Goal: Task Accomplishment & Management: Use online tool/utility

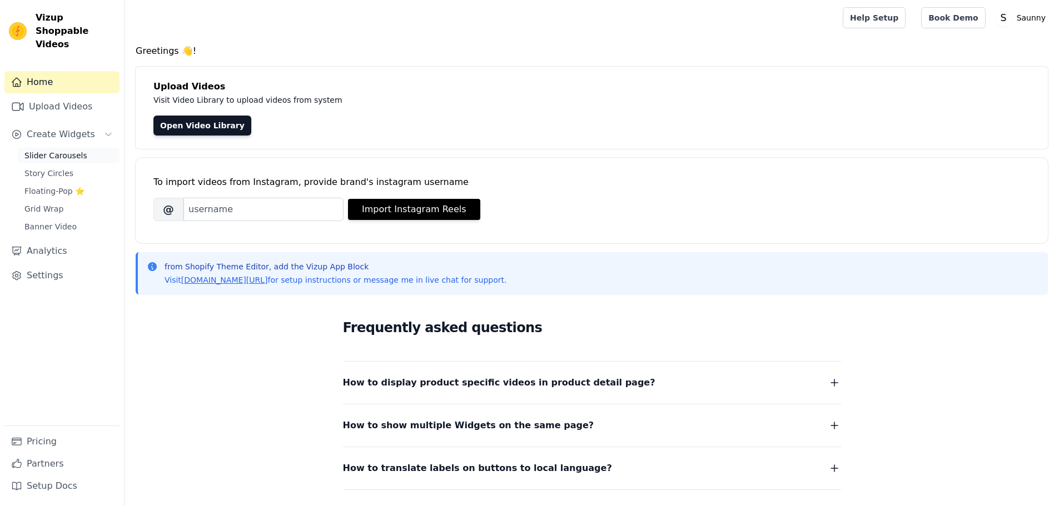
click at [64, 150] on span "Slider Carousels" at bounding box center [55, 155] width 63 height 11
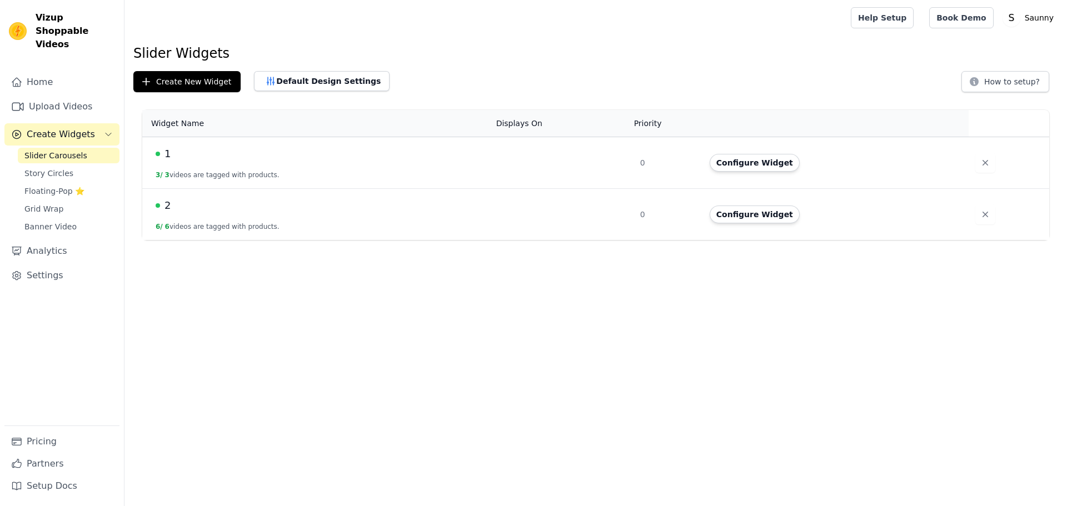
click at [623, 213] on td at bounding box center [562, 215] width 144 height 52
click at [775, 217] on button "Configure Widget" at bounding box center [755, 215] width 90 height 18
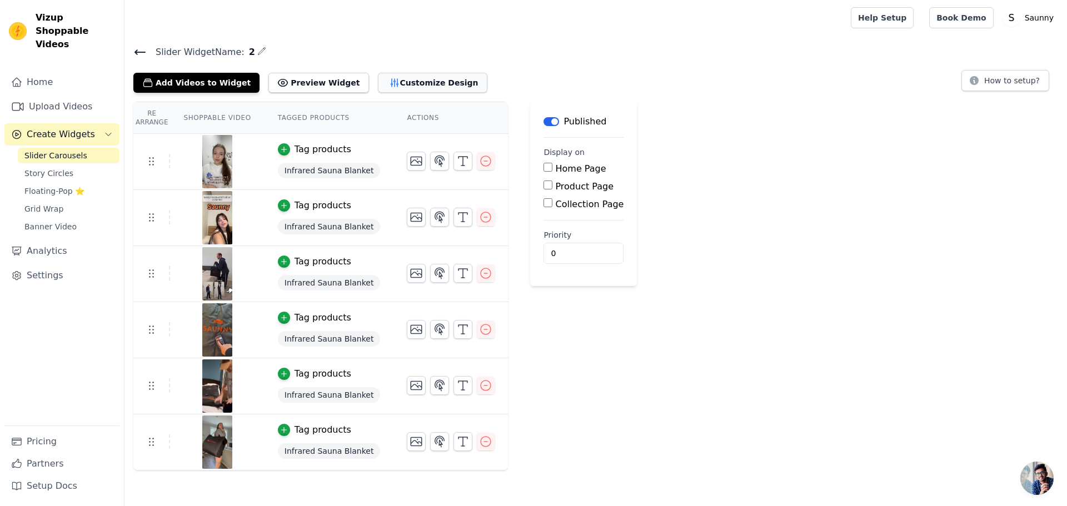
click at [406, 91] on button "Customize Design" at bounding box center [432, 83] width 109 height 20
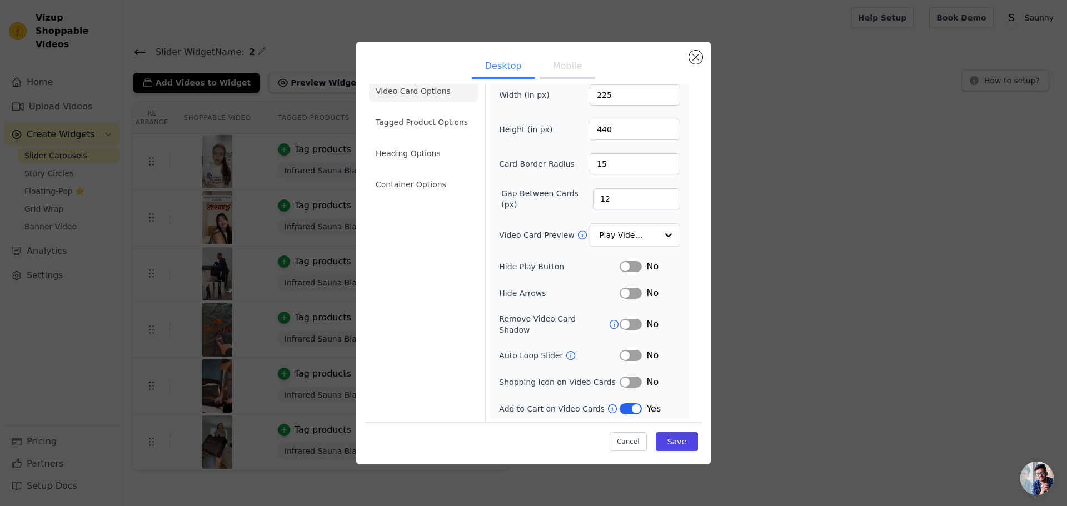
scroll to position [18, 0]
click at [440, 171] on li "Tagged Product Options" at bounding box center [423, 182] width 109 height 22
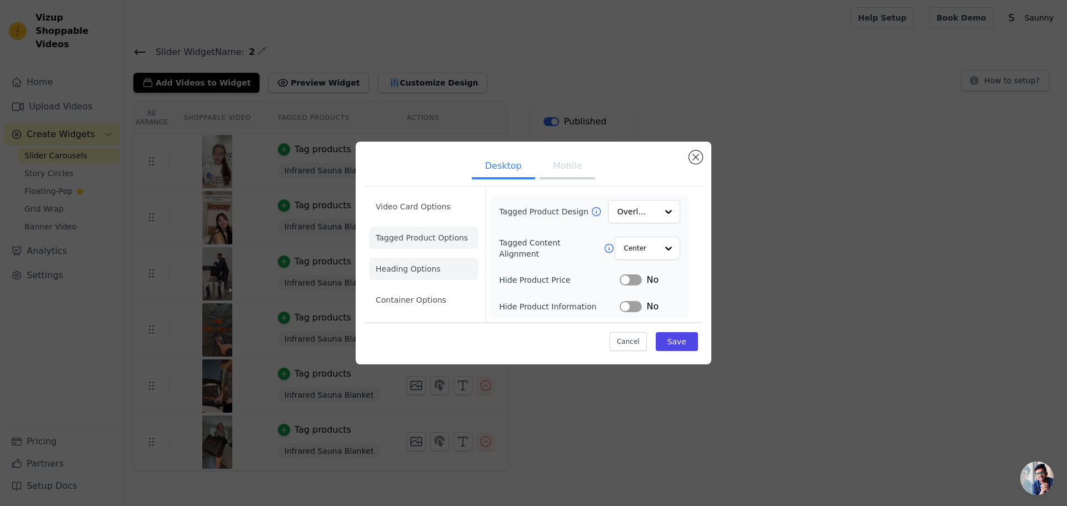
click at [428, 267] on li "Heading Options" at bounding box center [423, 269] width 109 height 22
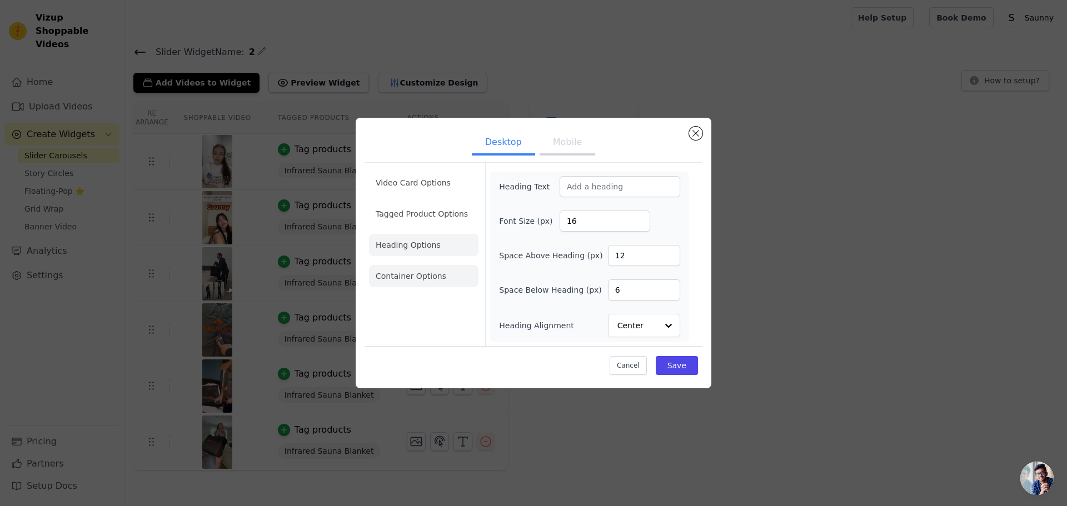
click at [423, 280] on li "Container Options" at bounding box center [423, 276] width 109 height 22
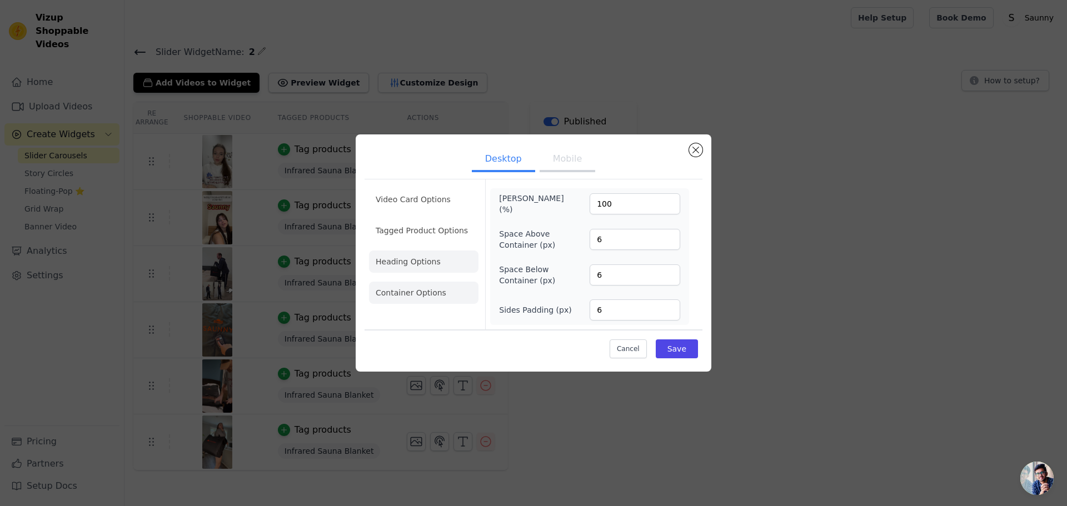
click at [421, 263] on li "Heading Options" at bounding box center [423, 262] width 109 height 22
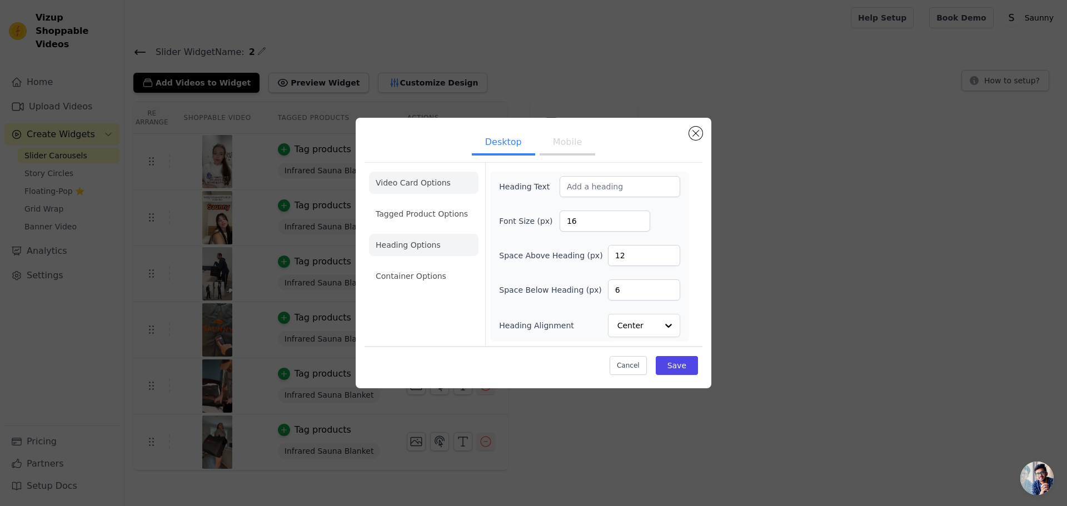
click at [428, 203] on li "Video Card Options" at bounding box center [423, 214] width 109 height 22
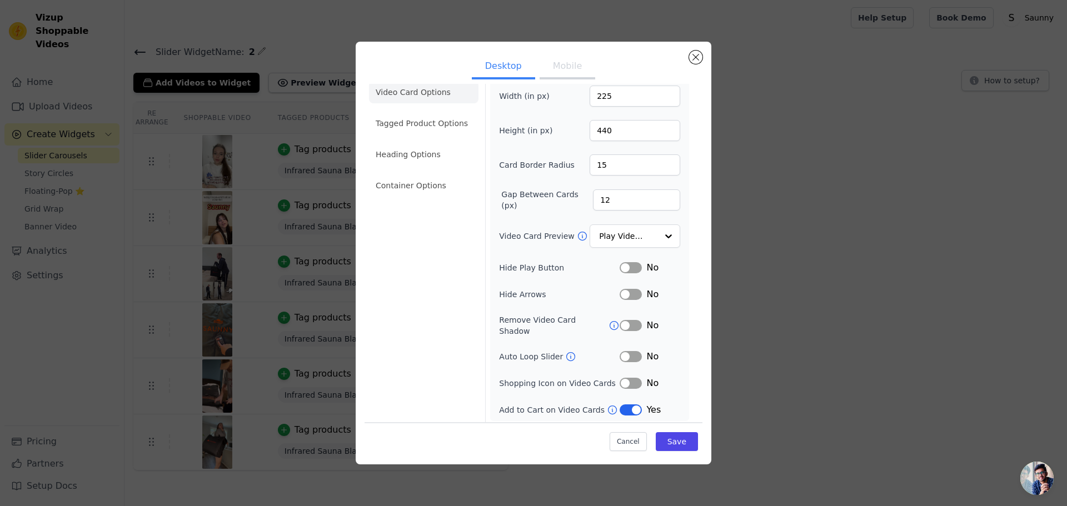
scroll to position [18, 0]
click at [407, 171] on li "Tagged Product Options" at bounding box center [423, 182] width 109 height 22
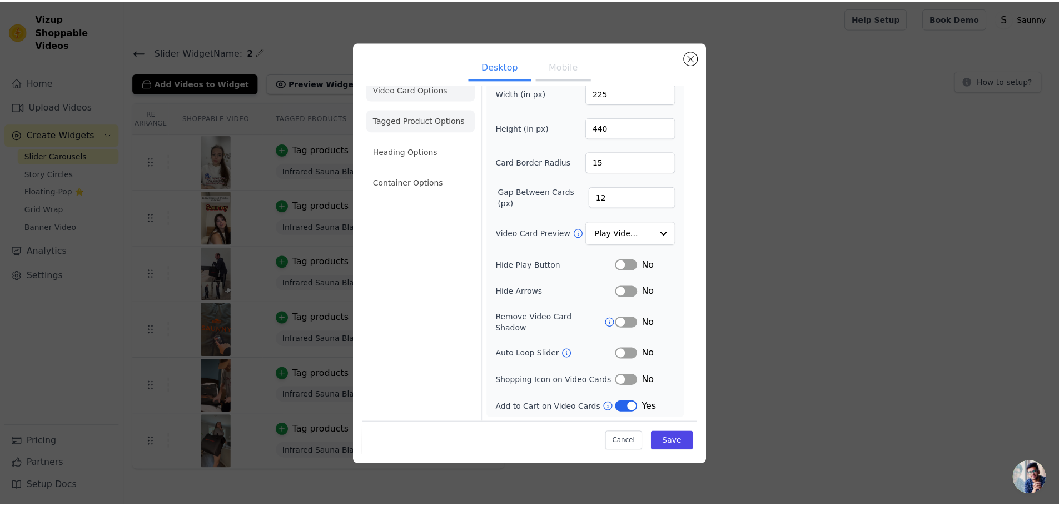
scroll to position [0, 0]
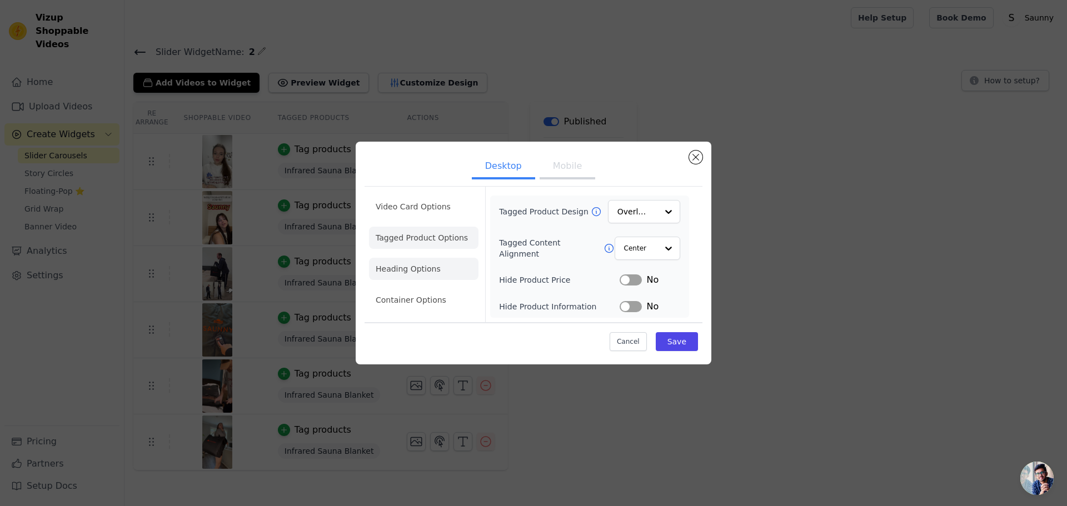
click at [431, 277] on li "Heading Options" at bounding box center [423, 269] width 109 height 22
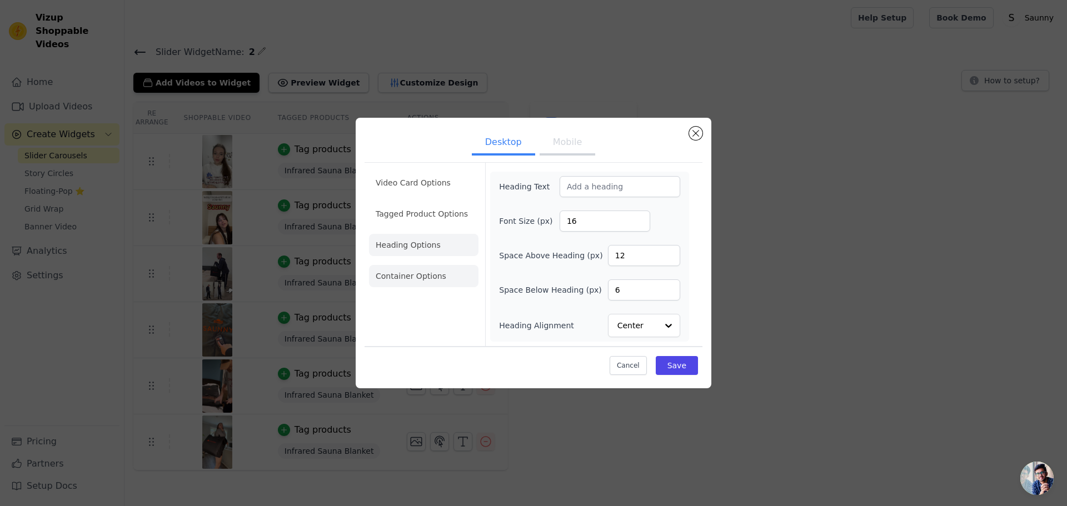
click at [411, 280] on li "Container Options" at bounding box center [423, 276] width 109 height 22
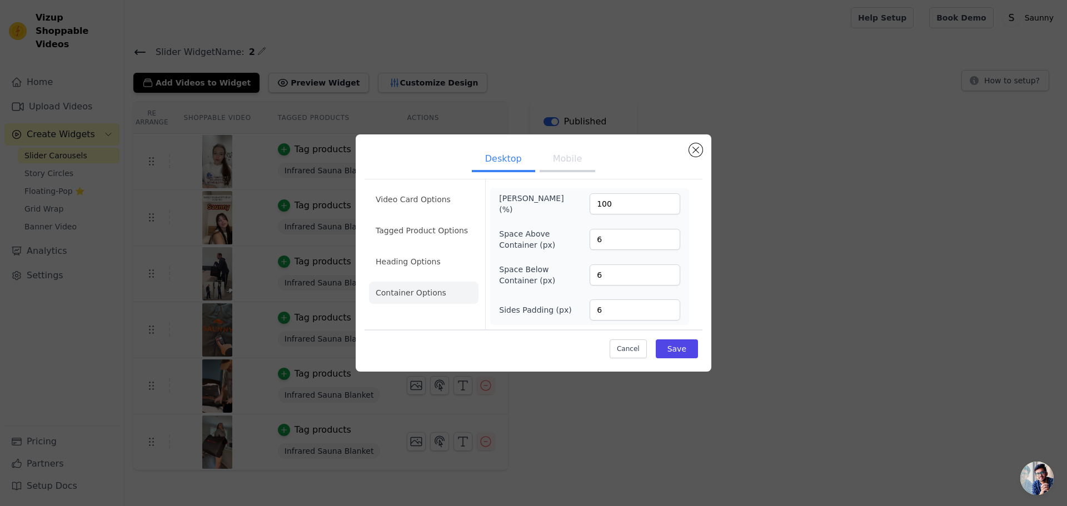
click at [569, 161] on button "Mobile" at bounding box center [568, 160] width 56 height 24
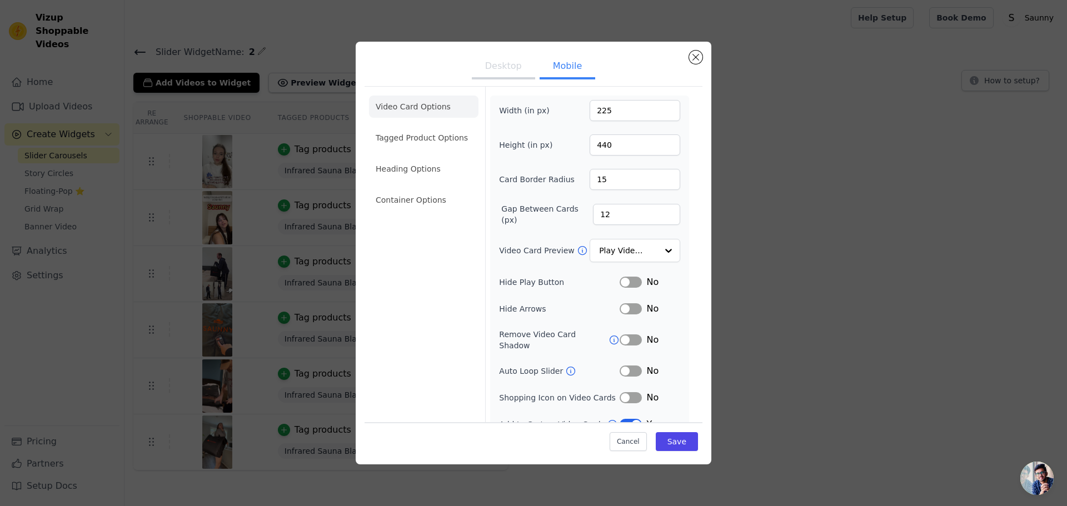
click at [481, 75] on button "Desktop" at bounding box center [503, 67] width 63 height 24
click at [697, 59] on button "Close modal" at bounding box center [695, 57] width 13 height 13
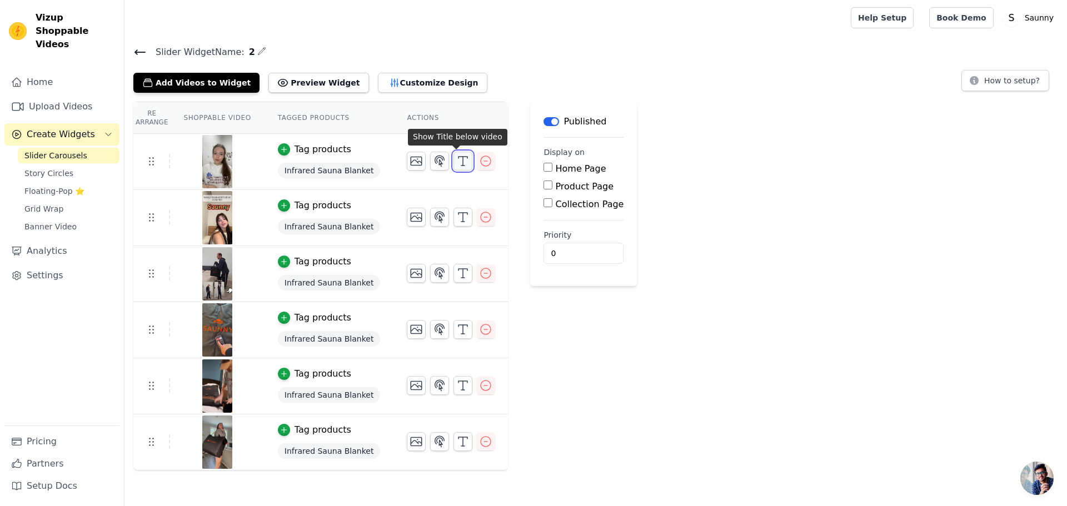
click at [463, 168] on button "button" at bounding box center [462, 161] width 19 height 19
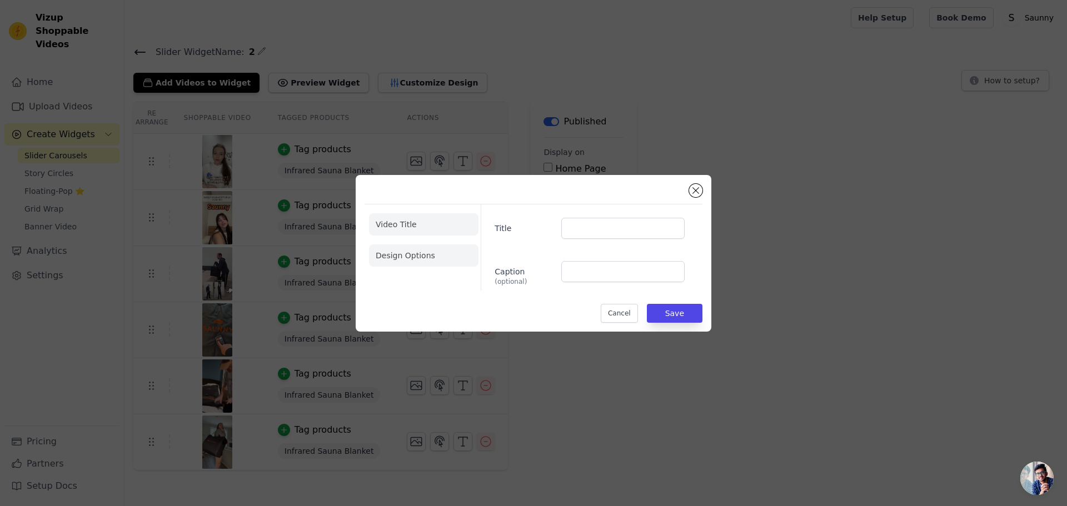
click at [433, 251] on li "Design Options" at bounding box center [423, 256] width 109 height 22
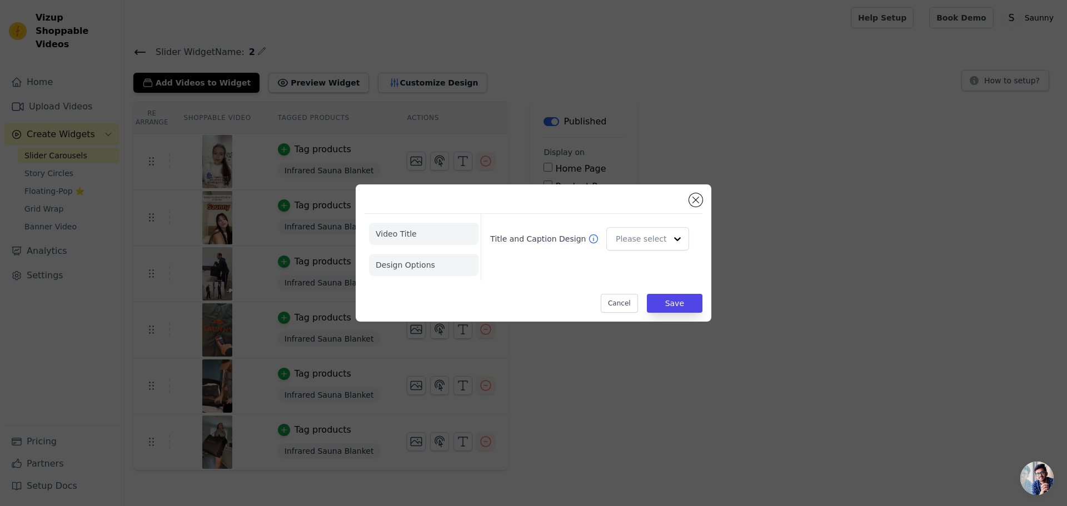
click at [426, 254] on li "Video Title" at bounding box center [423, 265] width 109 height 22
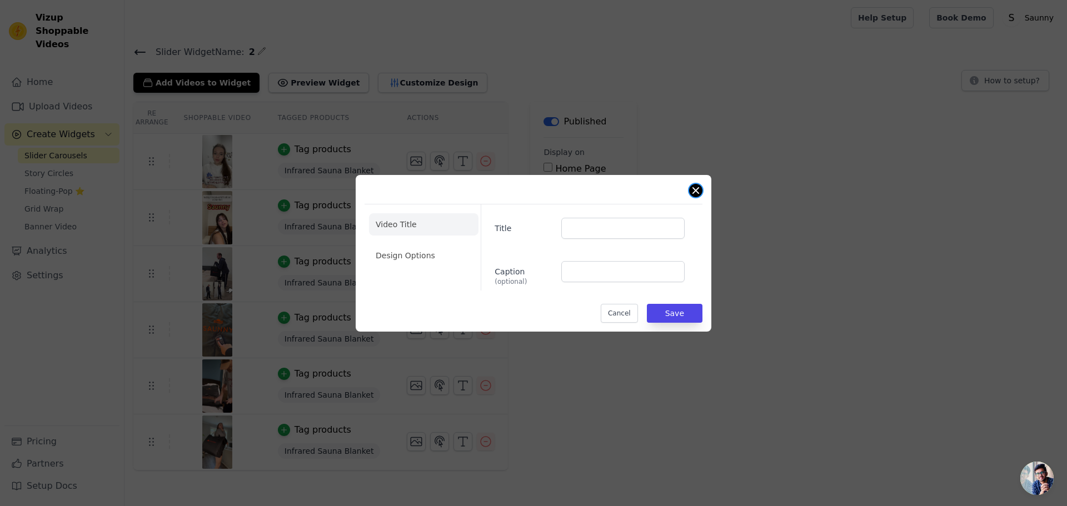
click at [692, 190] on button "Close modal" at bounding box center [695, 190] width 13 height 13
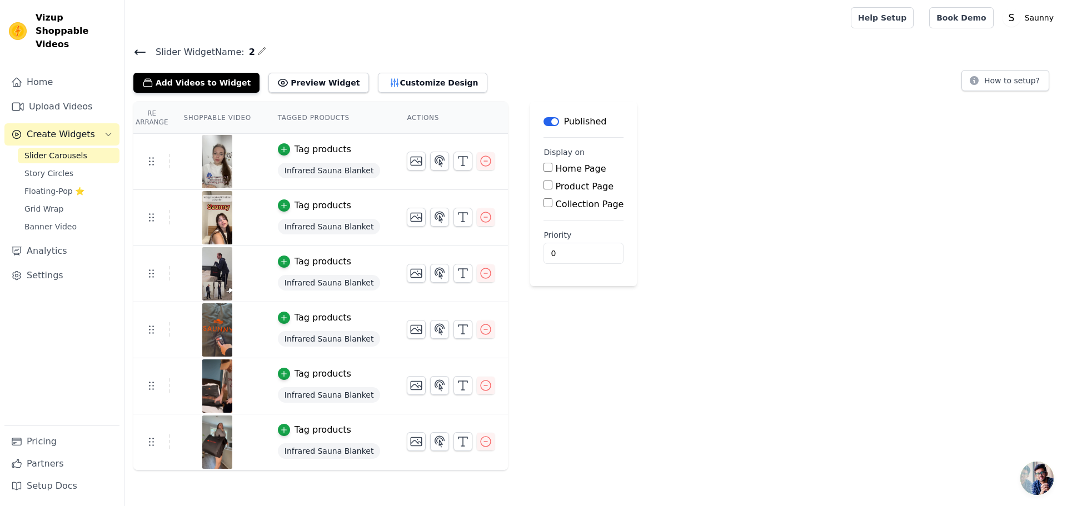
click at [956, 228] on div "Re Arrange Shoppable Video Tagged Products Actions Tag products Infrared Sauna …" at bounding box center [595, 286] width 942 height 369
click at [402, 85] on button "Customize Design" at bounding box center [432, 83] width 109 height 20
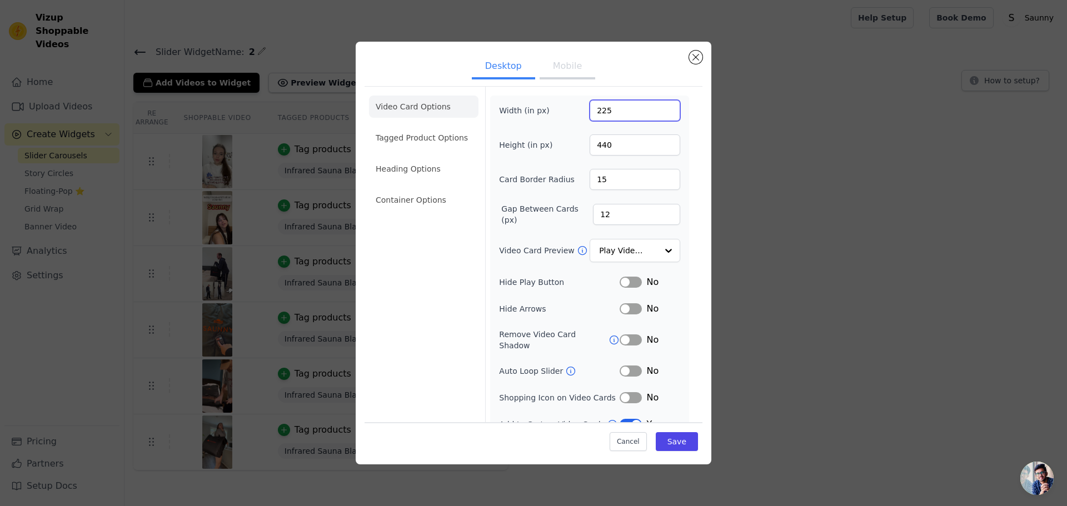
click at [630, 113] on input "225" at bounding box center [635, 110] width 91 height 21
type input "250"
type input "490"
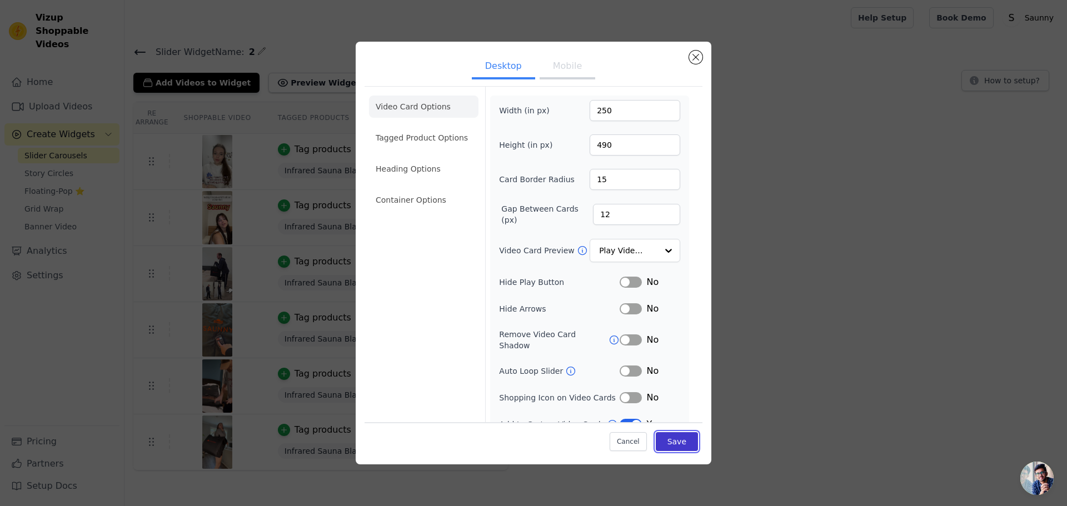
drag, startPoint x: 682, startPoint y: 444, endPoint x: 682, endPoint y: 435, distance: 8.9
click at [682, 444] on button "Save" at bounding box center [677, 441] width 42 height 19
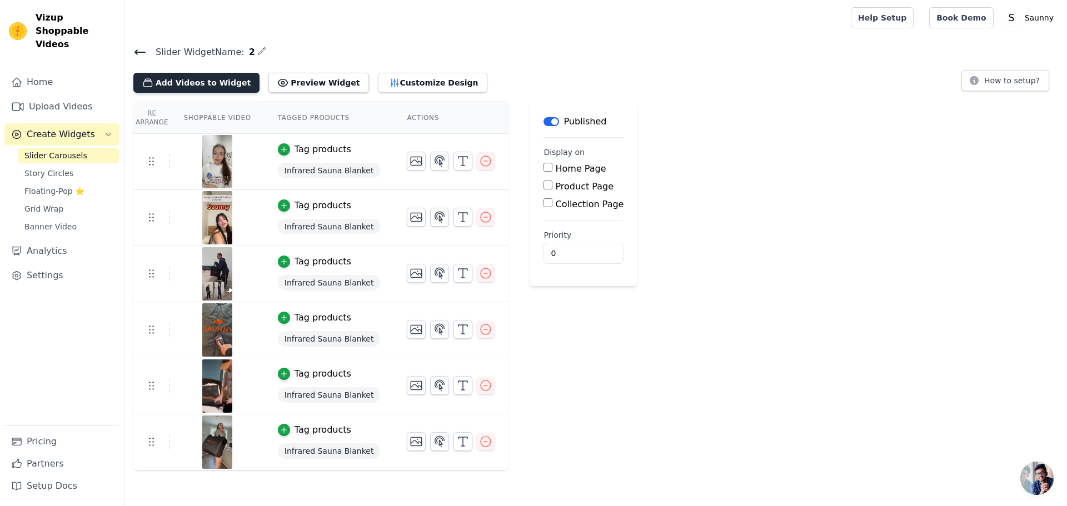
click at [243, 79] on button "Add Videos to Widget" at bounding box center [196, 83] width 126 height 20
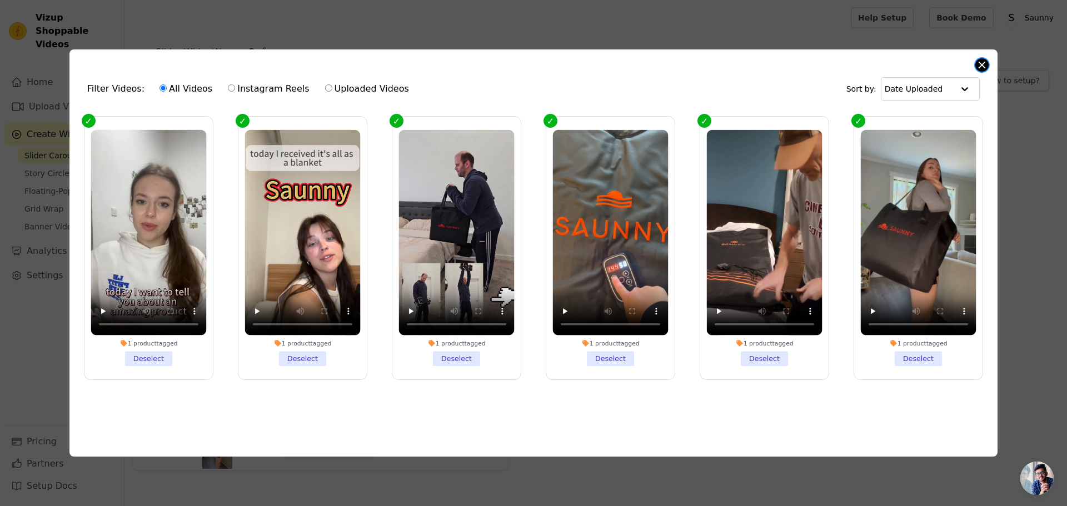
click at [985, 58] on button "Close modal" at bounding box center [981, 64] width 13 height 13
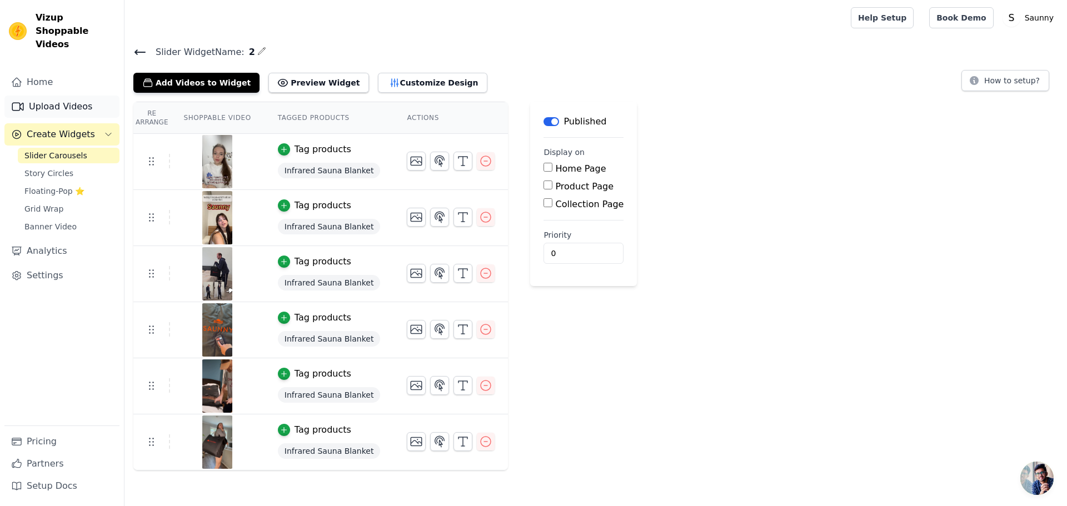
click at [83, 96] on link "Upload Videos" at bounding box center [61, 107] width 115 height 22
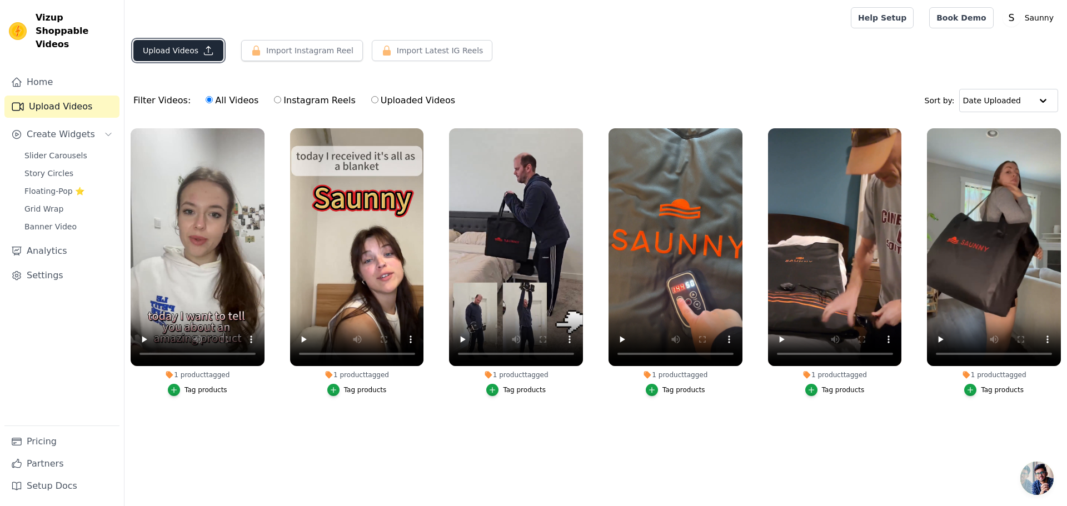
click at [183, 54] on button "Upload Videos" at bounding box center [178, 50] width 90 height 21
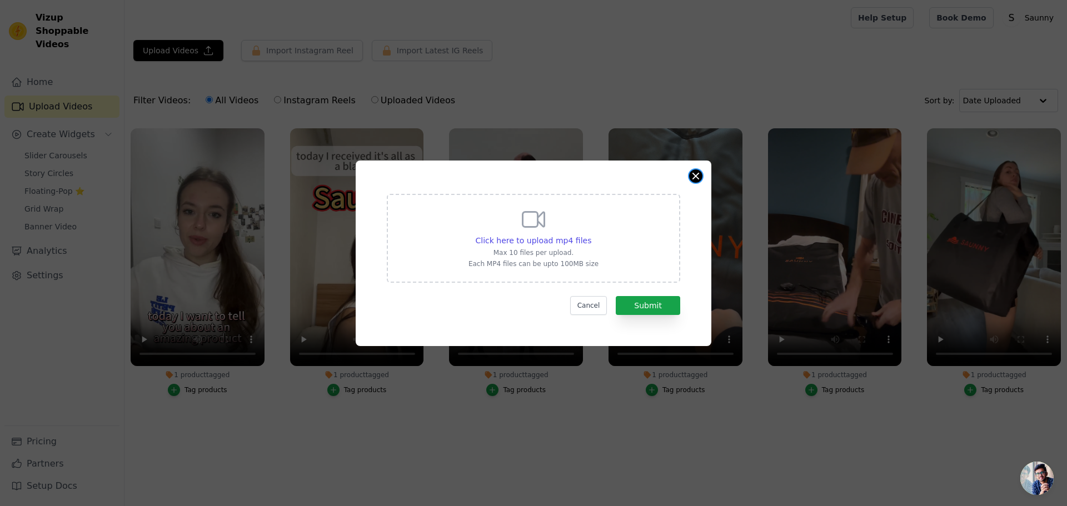
click at [696, 178] on button "Close modal" at bounding box center [695, 175] width 13 height 13
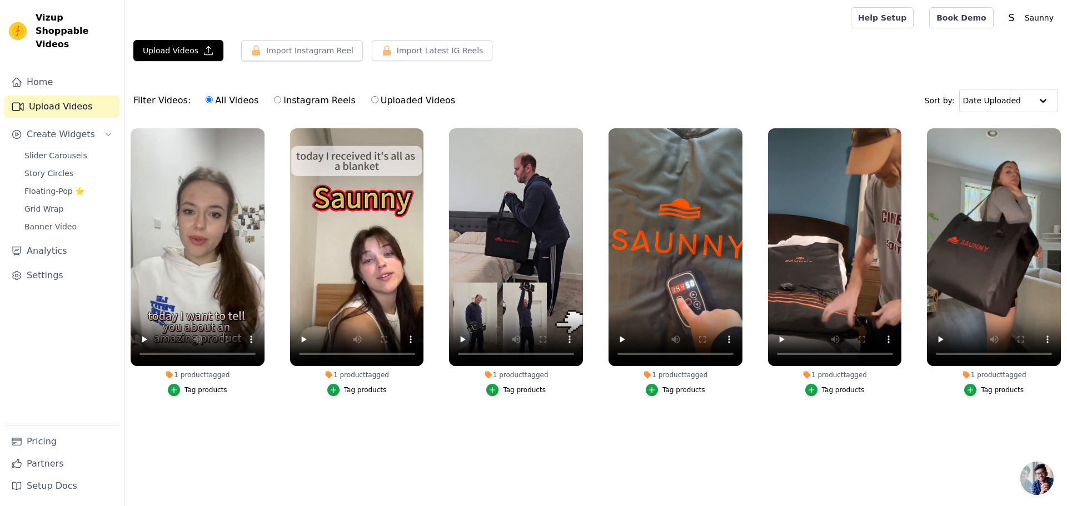
click at [345, 460] on main "Upload Videos Import Instagram Reel Import Latest Instagram Reels Import Latest…" at bounding box center [595, 252] width 942 height 433
drag, startPoint x: 842, startPoint y: 61, endPoint x: 570, endPoint y: 12, distance: 277.2
click at [842, 61] on div "Upload Videos Import Instagram Reel Import Latest Instagram Reels Import Latest…" at bounding box center [595, 55] width 942 height 30
click at [314, 469] on html "Vizup Shoppable Videos Home Upload Videos Create Widgets Slider Carousels Story…" at bounding box center [533, 234] width 1067 height 469
click at [169, 54] on button "Upload Videos" at bounding box center [178, 50] width 90 height 21
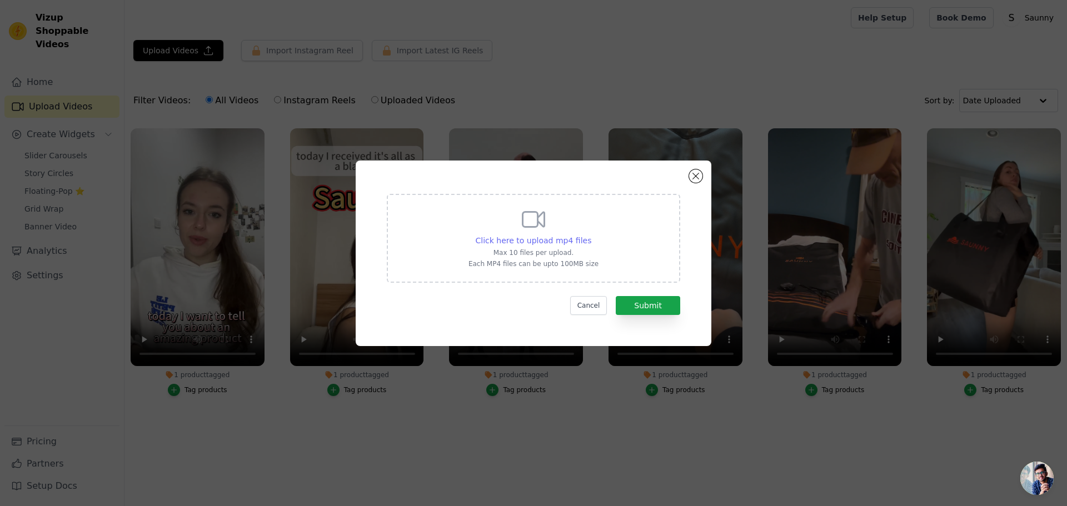
click at [565, 238] on span "Click here to upload mp4 files" at bounding box center [534, 240] width 116 height 9
click at [591, 235] on input "Click here to upload mp4 files Max 10 files per upload. Each MP4 files can be u…" at bounding box center [591, 235] width 1 height 1
type input "C:\fakepath\8月18日 (1).mp4"
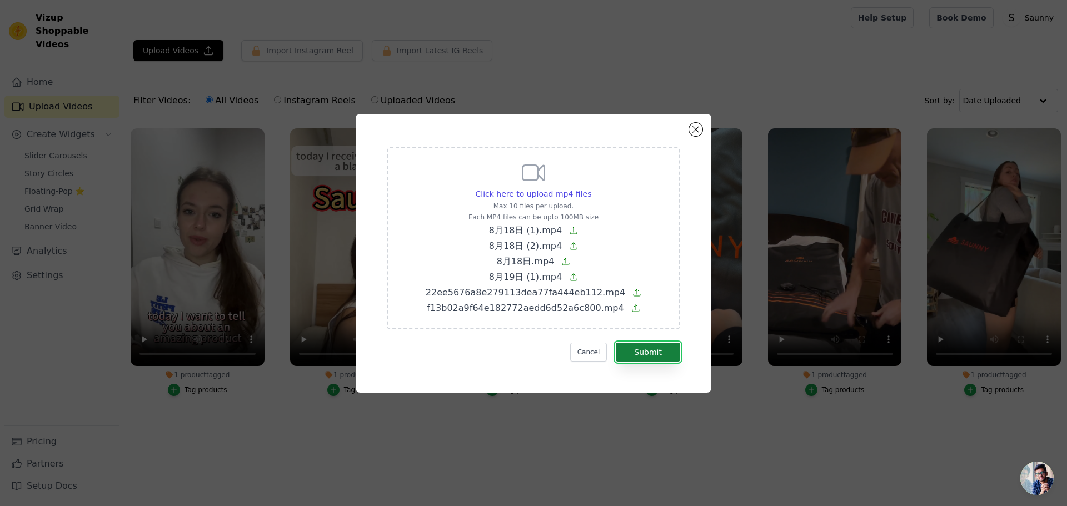
click at [658, 354] on button "Submit" at bounding box center [648, 352] width 64 height 19
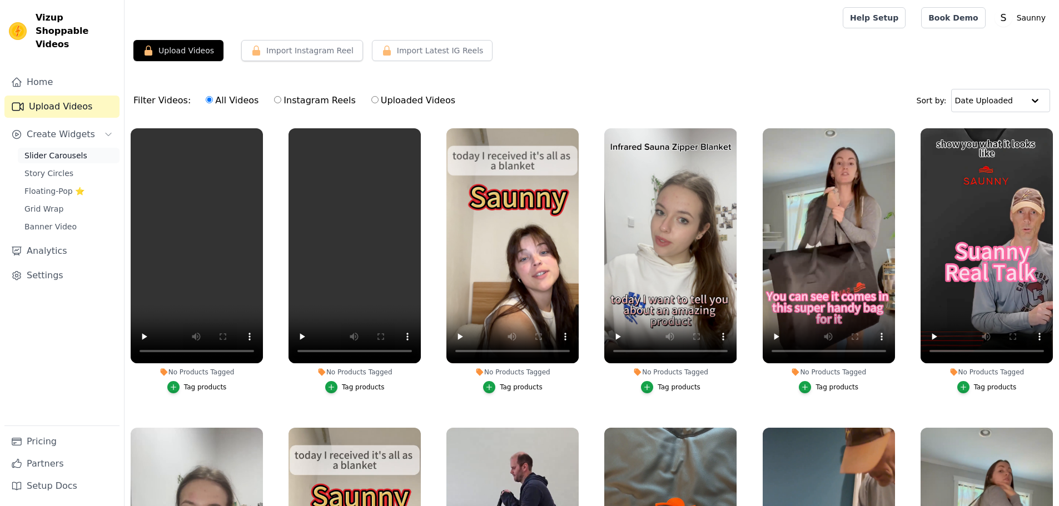
drag, startPoint x: 0, startPoint y: 0, endPoint x: 66, endPoint y: 138, distance: 153.1
click at [66, 150] on span "Slider Carousels" at bounding box center [55, 155] width 63 height 11
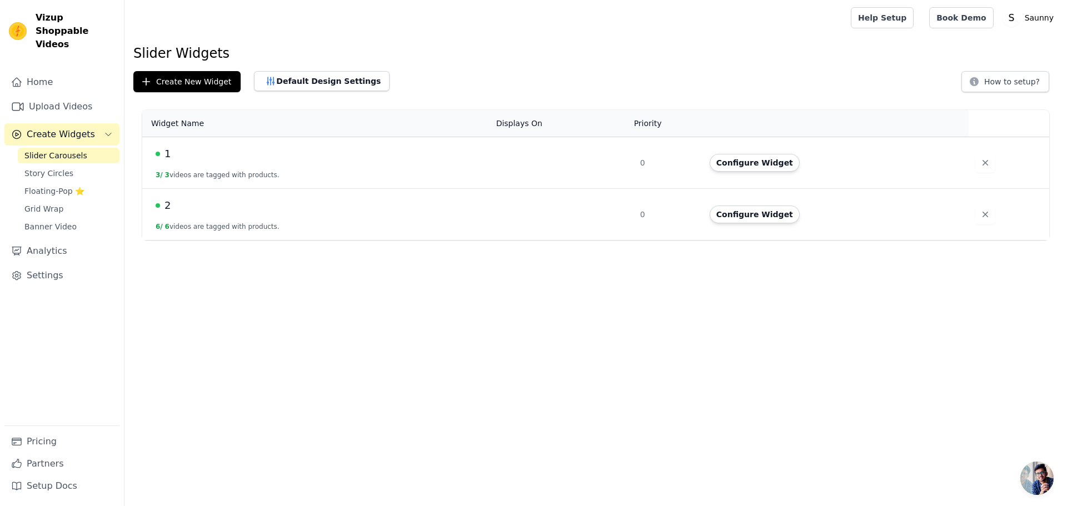
click at [169, 211] on span "2" at bounding box center [167, 206] width 6 height 16
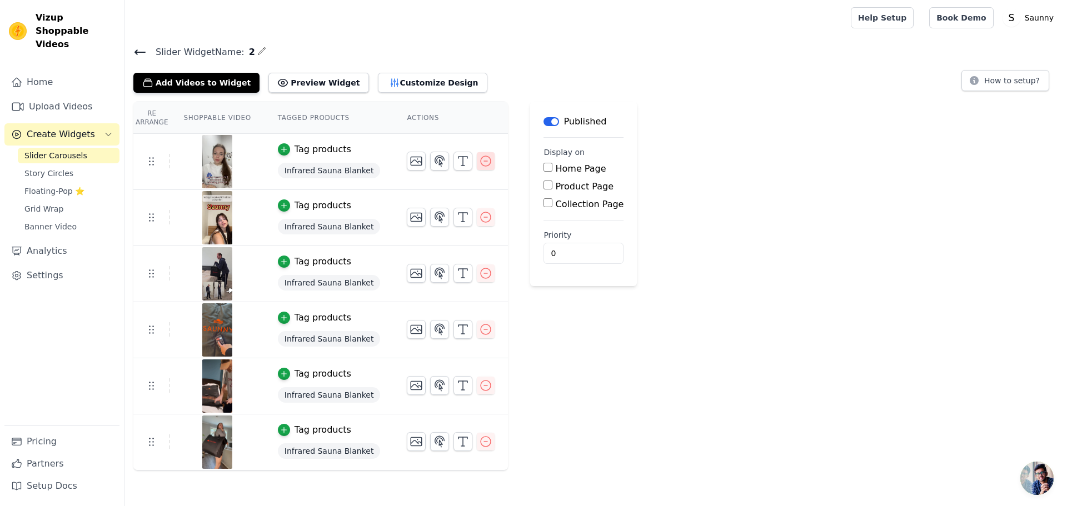
click at [483, 159] on icon "button" at bounding box center [486, 161] width 10 height 10
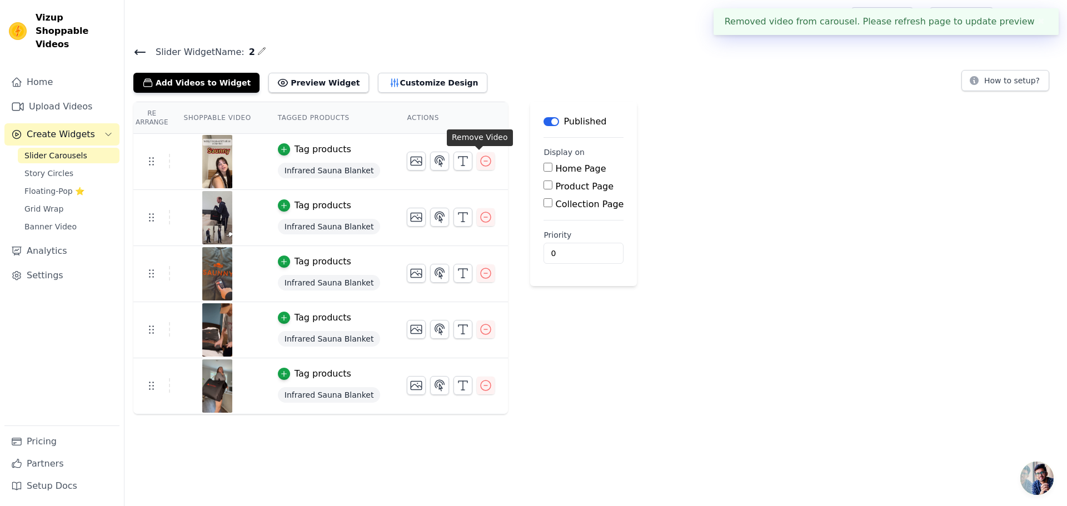
click at [482, 164] on icon "button" at bounding box center [486, 161] width 10 height 10
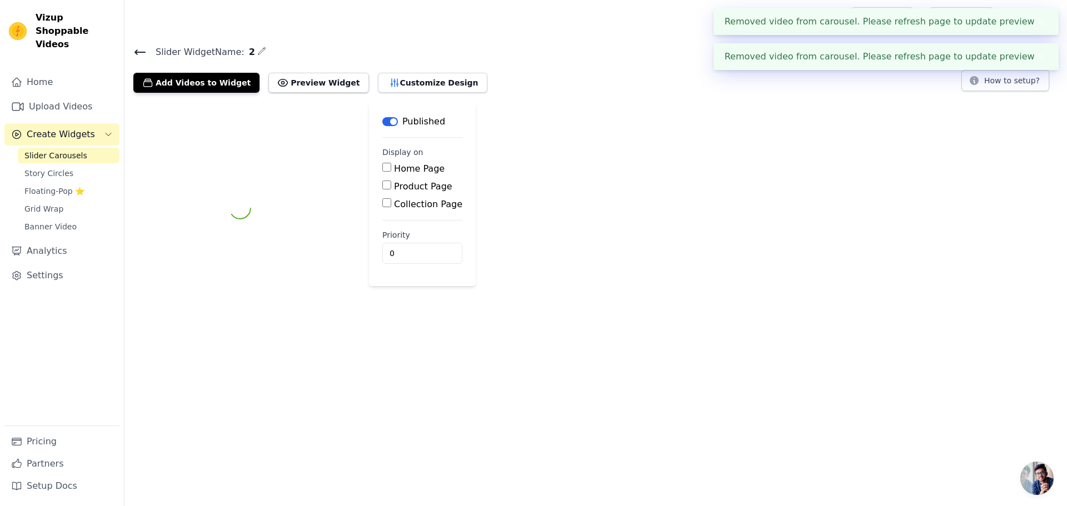
click at [482, 164] on div "Label Published Display on Home Page Product Page Collection Page Priority 0" at bounding box center [595, 208] width 942 height 213
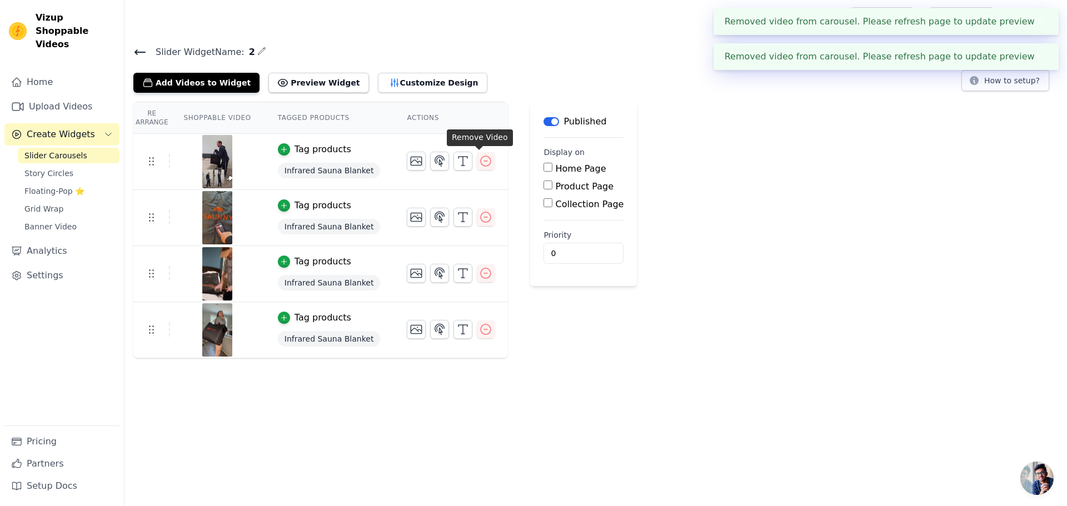
click at [482, 164] on icon "button" at bounding box center [486, 161] width 10 height 10
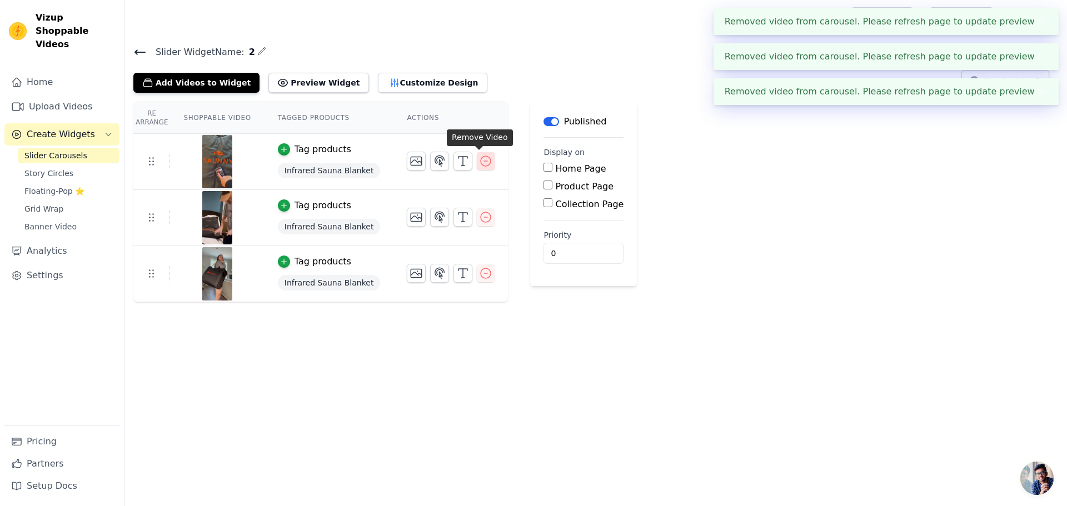
click at [482, 164] on icon "button" at bounding box center [486, 161] width 10 height 10
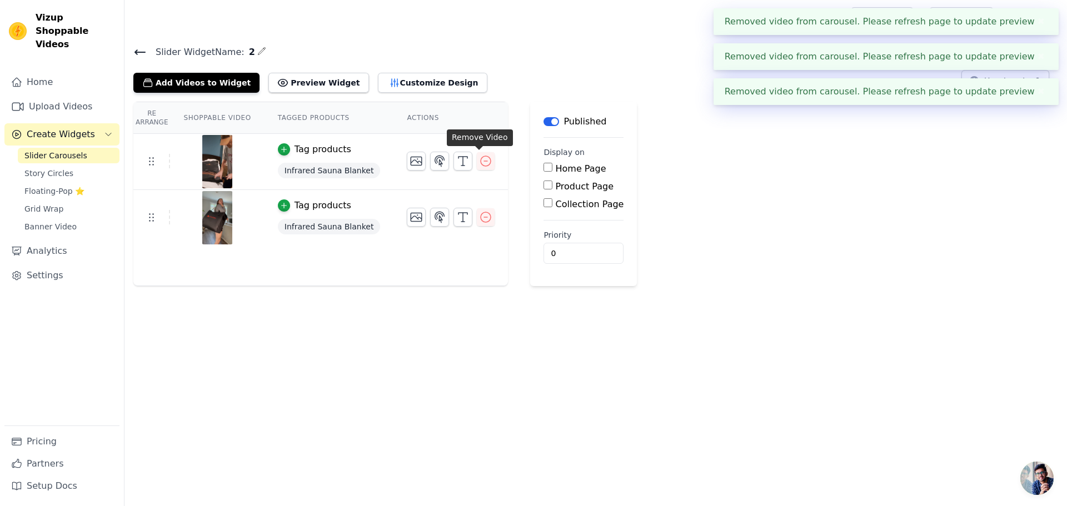
click at [482, 164] on icon "button" at bounding box center [486, 161] width 10 height 10
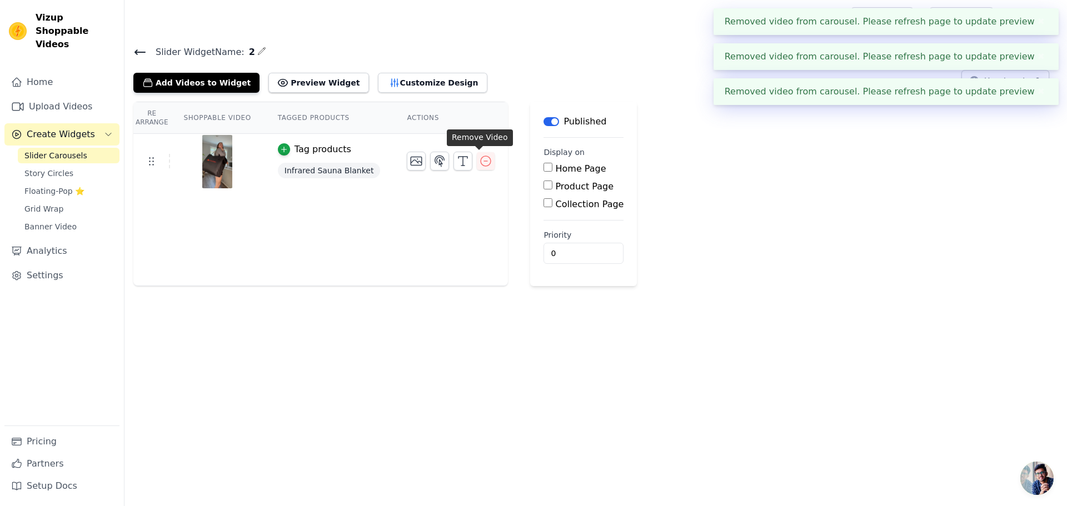
click at [482, 164] on icon "button" at bounding box center [486, 161] width 10 height 10
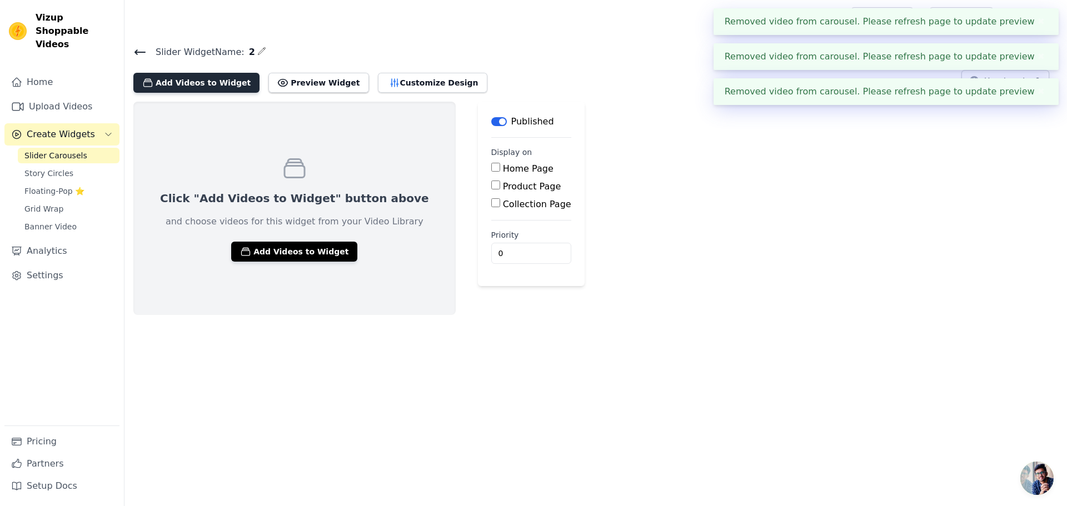
click at [219, 88] on button "Add Videos to Widget" at bounding box center [196, 83] width 126 height 20
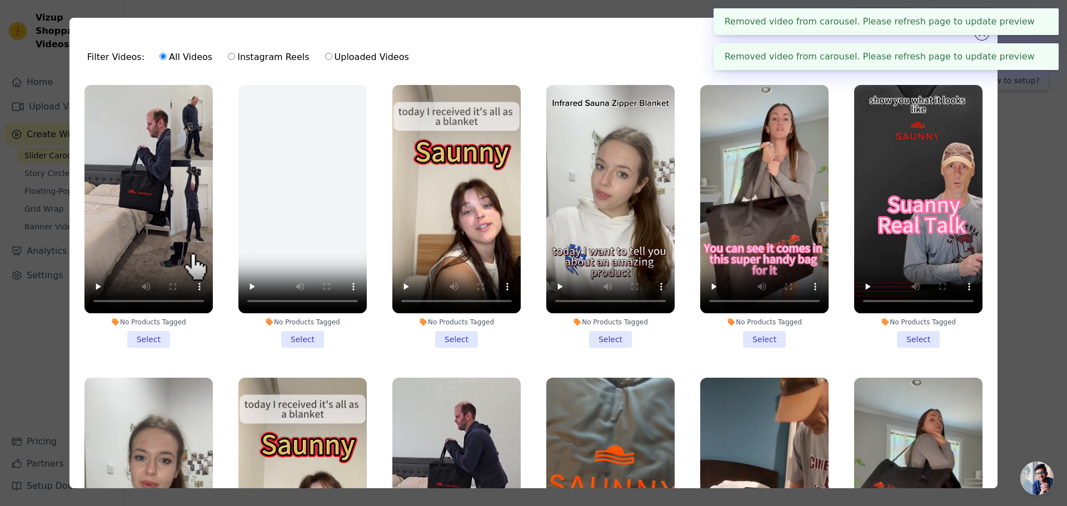
click at [158, 337] on li "No Products Tagged Select" at bounding box center [148, 216] width 128 height 263
click at [0, 0] on input "No Products Tagged Select" at bounding box center [0, 0] width 0 height 0
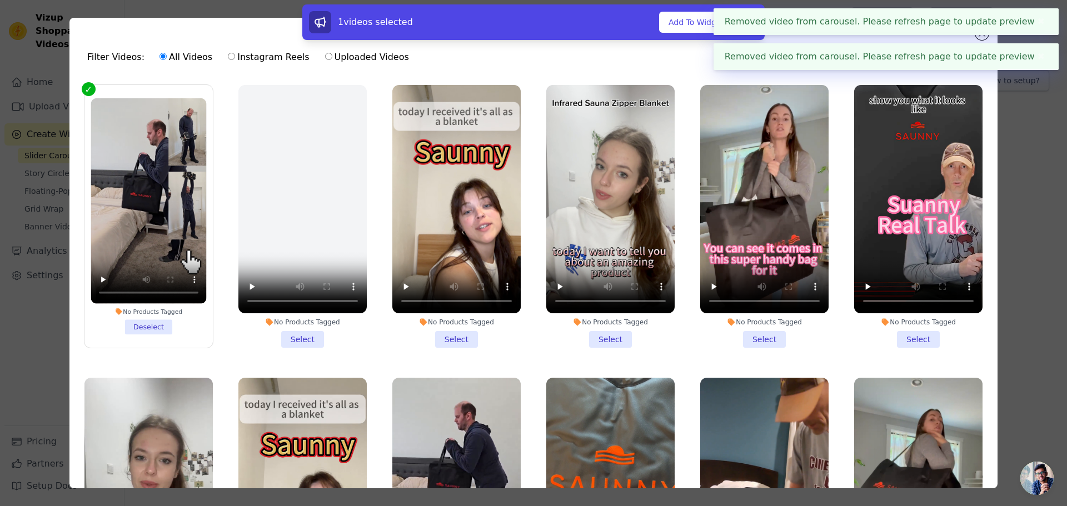
click at [290, 335] on li "No Products Tagged Select" at bounding box center [302, 216] width 128 height 263
click at [0, 0] on input "No Products Tagged Select" at bounding box center [0, 0] width 0 height 0
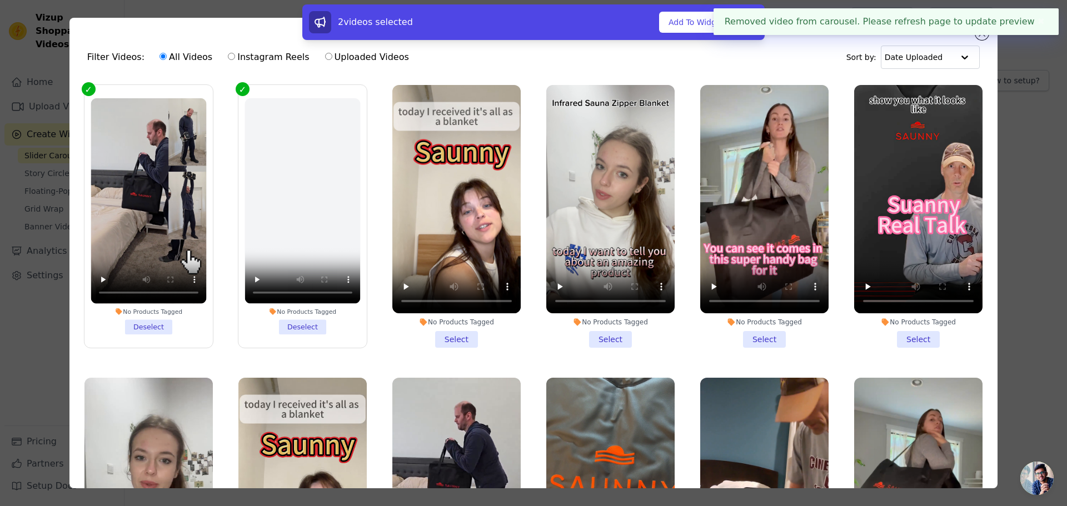
click at [470, 340] on li "No Products Tagged Select" at bounding box center [456, 216] width 128 height 263
click at [0, 0] on input "No Products Tagged Select" at bounding box center [0, 0] width 0 height 0
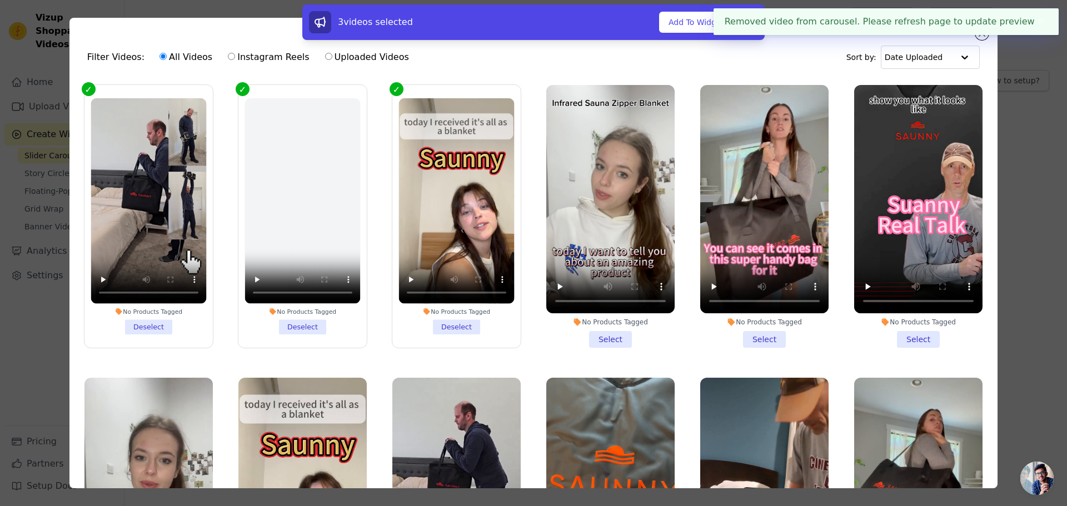
click at [607, 345] on div "No Products Tagged Select" at bounding box center [610, 216] width 141 height 275
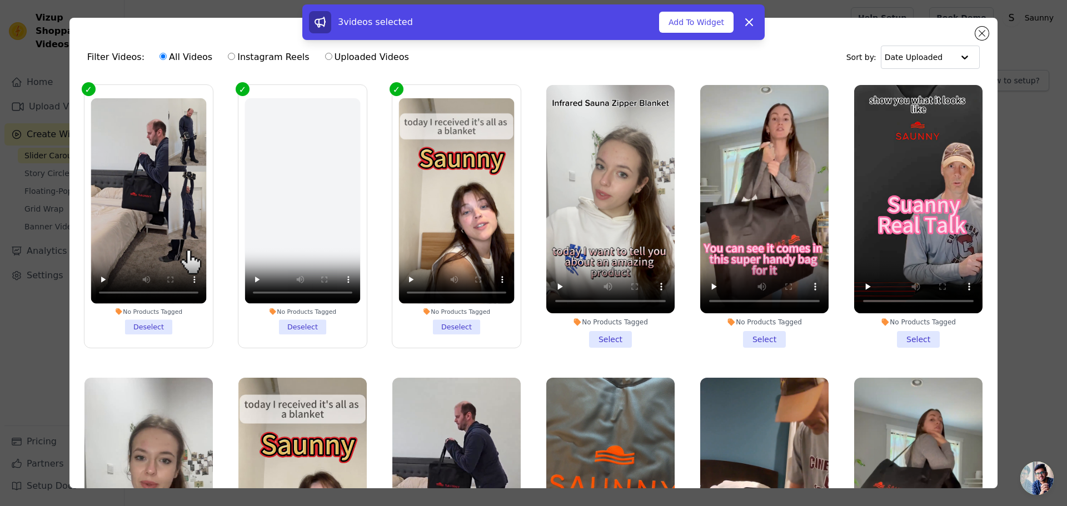
click at [609, 333] on li "No Products Tagged Select" at bounding box center [610, 216] width 128 height 263
click at [0, 0] on input "No Products Tagged Select" at bounding box center [0, 0] width 0 height 0
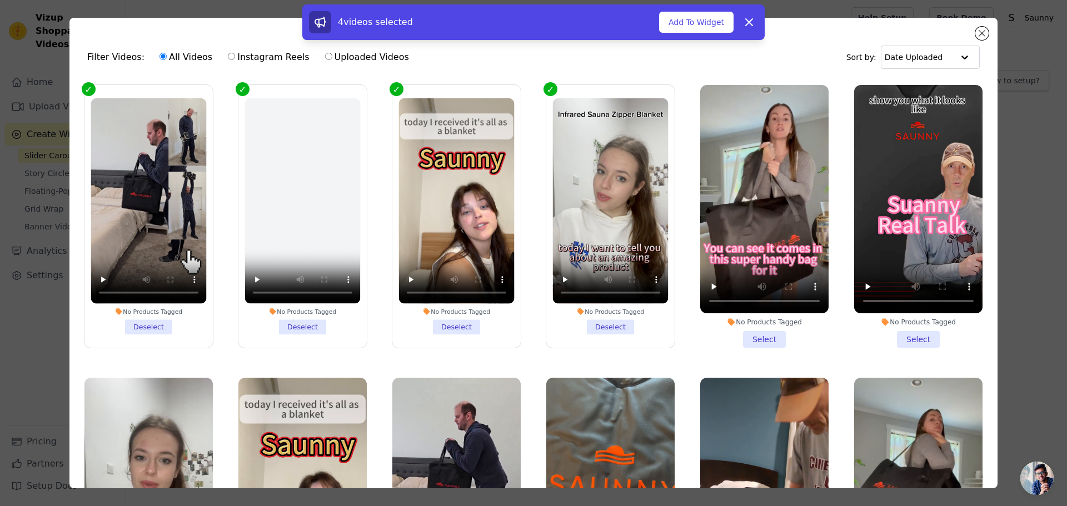
click at [759, 327] on li "No Products Tagged Select" at bounding box center [764, 216] width 128 height 263
click at [0, 0] on input "No Products Tagged Select" at bounding box center [0, 0] width 0 height 0
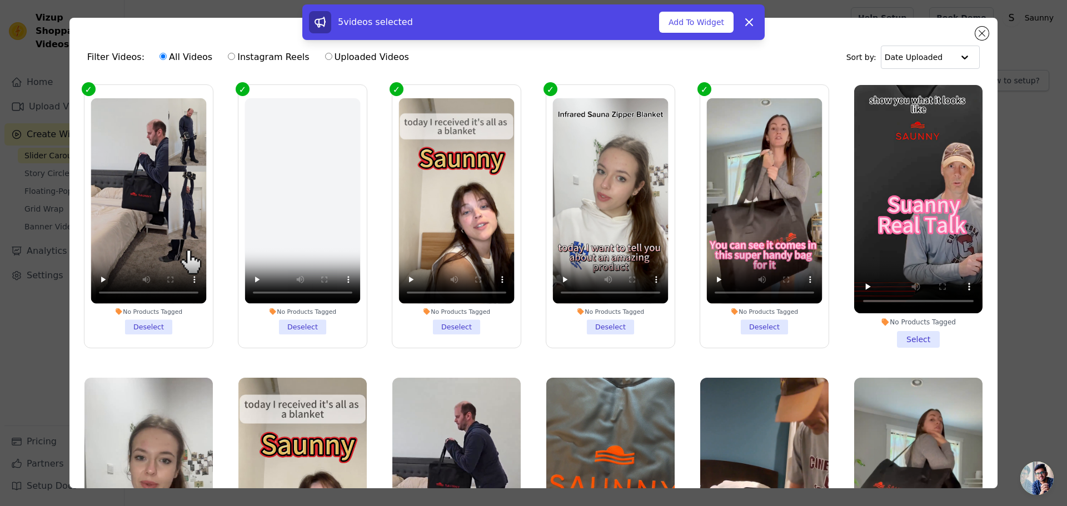
click at [902, 333] on li "No Products Tagged Select" at bounding box center [918, 216] width 128 height 263
click at [0, 0] on input "No Products Tagged Select" at bounding box center [0, 0] width 0 height 0
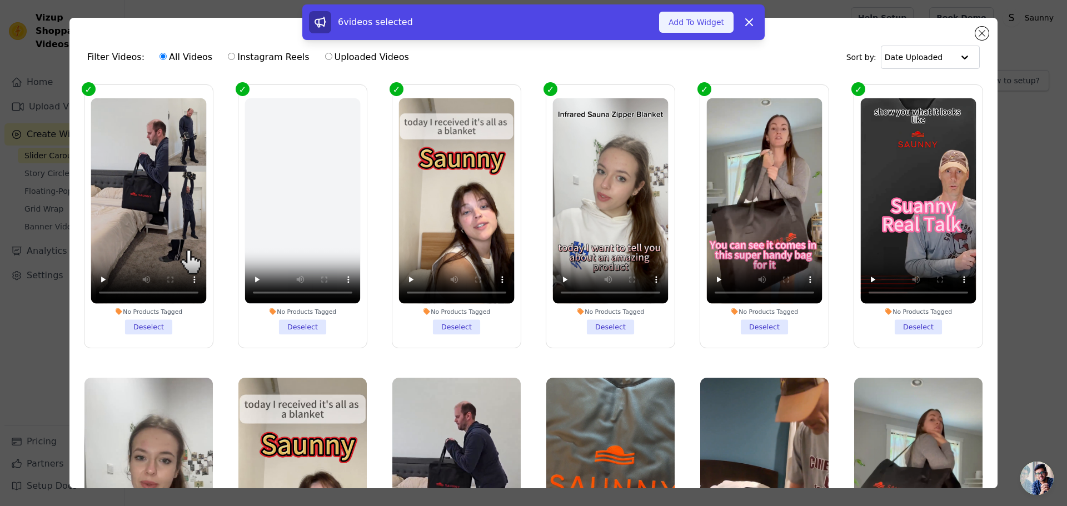
click at [709, 22] on button "Add To Widget" at bounding box center [696, 22] width 74 height 21
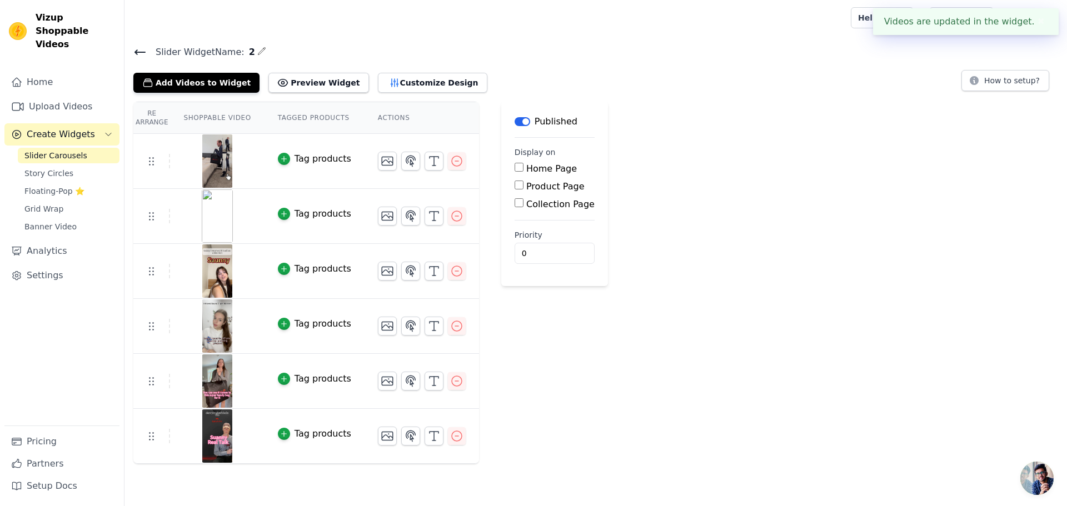
click at [303, 158] on div "Tag products" at bounding box center [323, 158] width 57 height 13
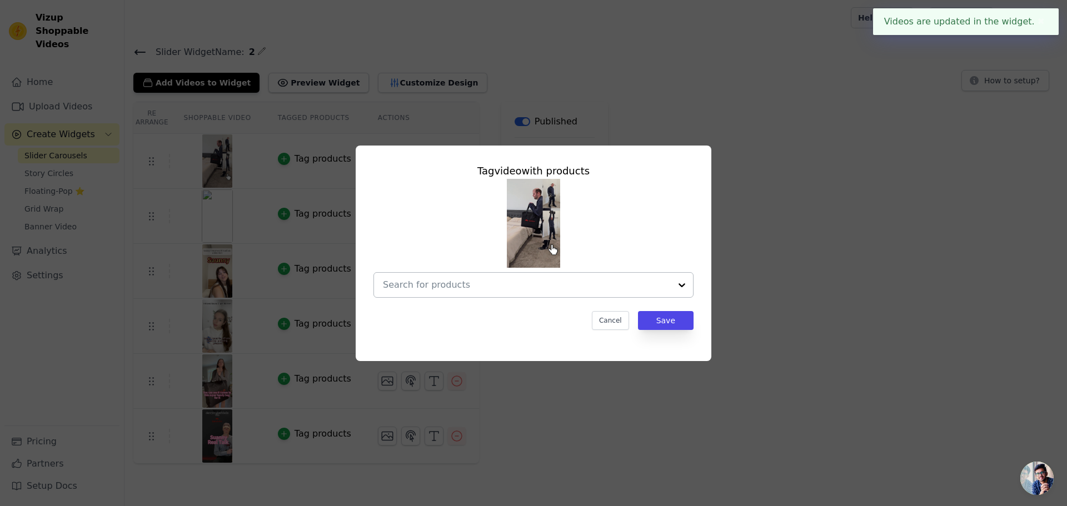
click at [480, 294] on div at bounding box center [527, 285] width 288 height 24
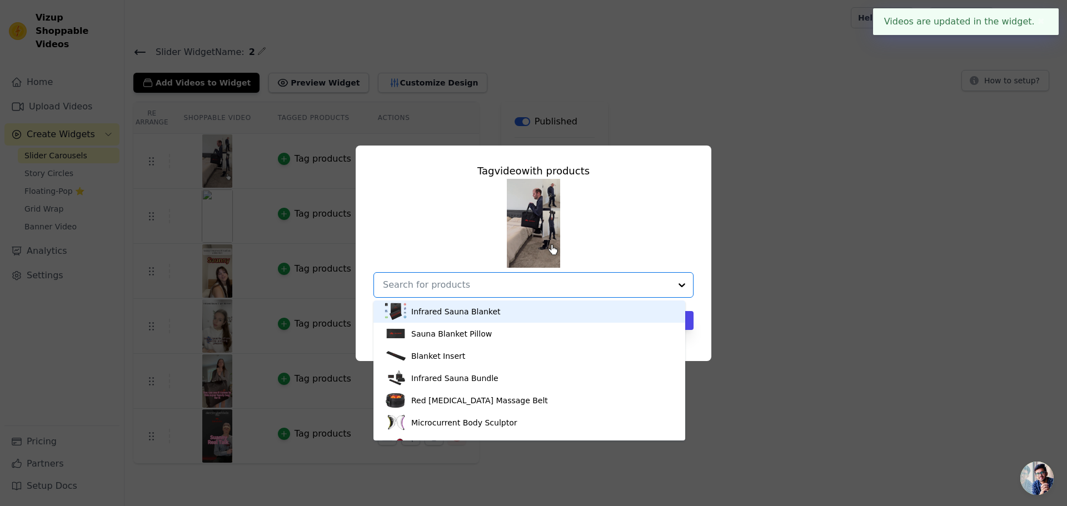
click at [458, 313] on div "Infrared Sauna Blanket" at bounding box center [455, 311] width 89 height 11
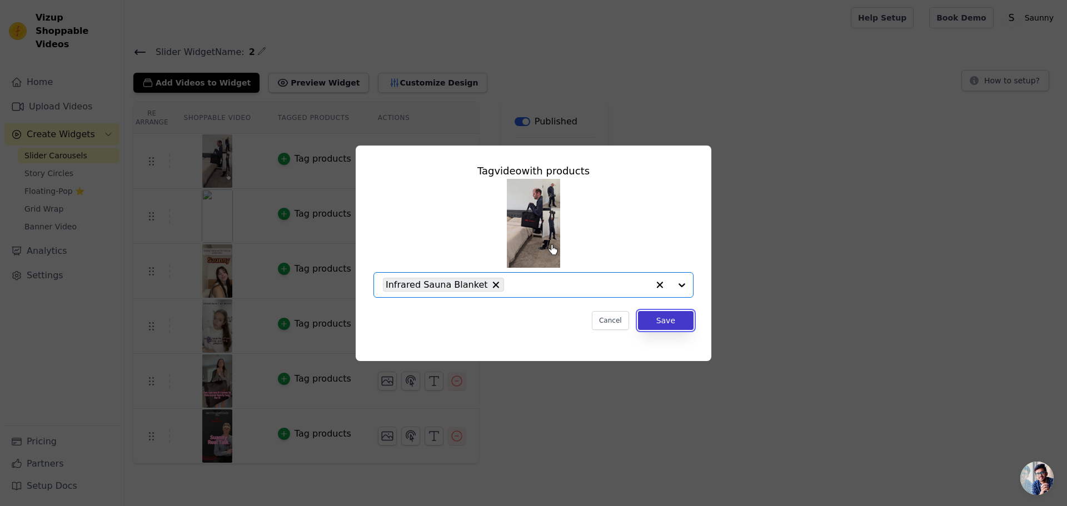
click at [688, 326] on button "Save" at bounding box center [666, 320] width 56 height 19
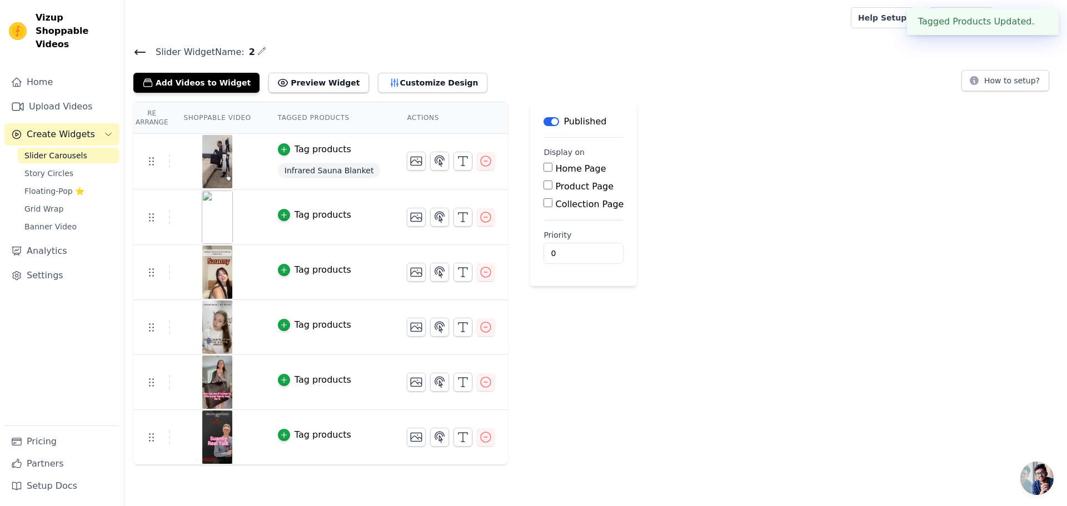
click at [326, 217] on div "Tag products" at bounding box center [323, 214] width 57 height 13
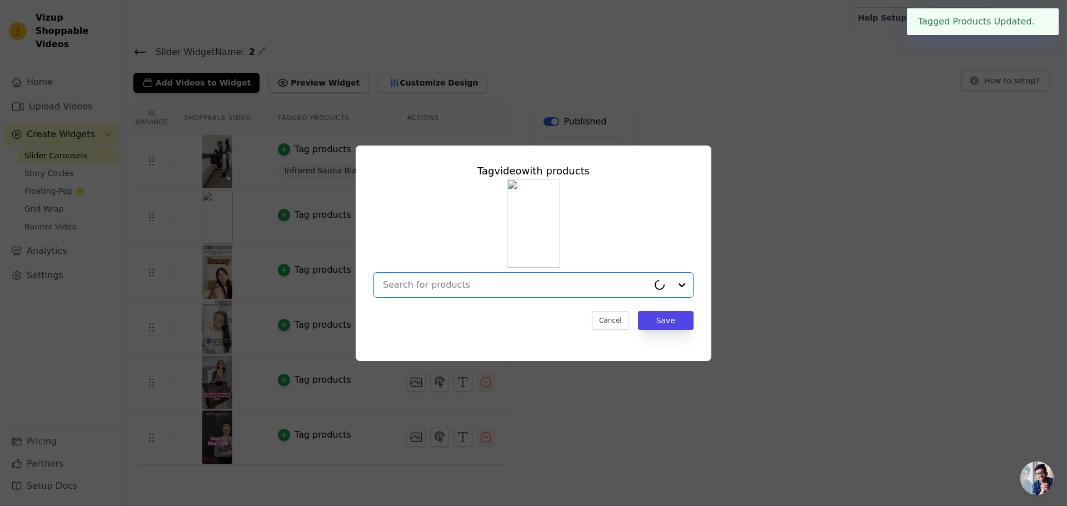
click at [495, 290] on input "text" at bounding box center [516, 284] width 266 height 13
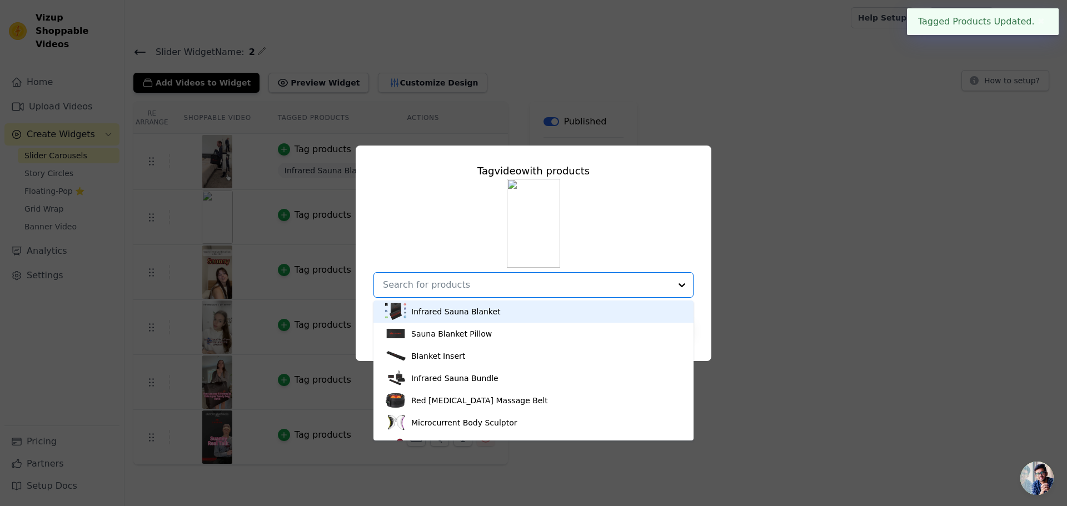
click at [455, 314] on div "Infrared Sauna Blanket" at bounding box center [455, 311] width 89 height 11
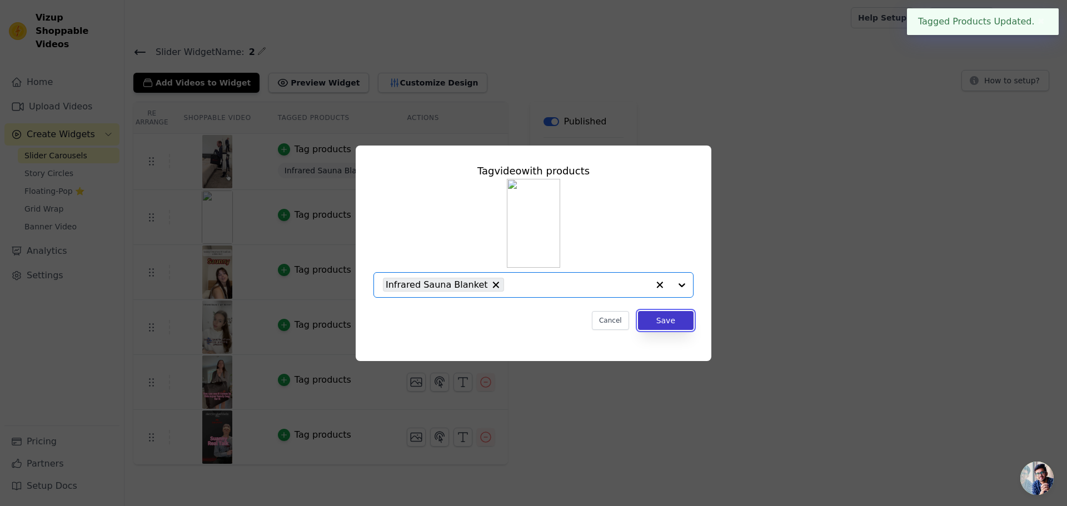
click at [688, 325] on button "Save" at bounding box center [666, 320] width 56 height 19
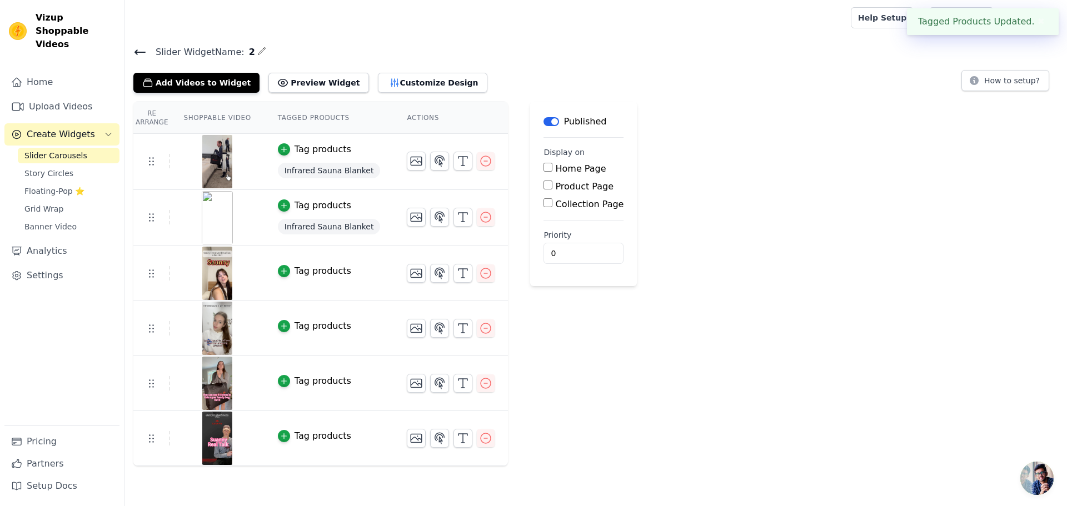
click at [317, 265] on div "Tag products" at bounding box center [323, 271] width 57 height 13
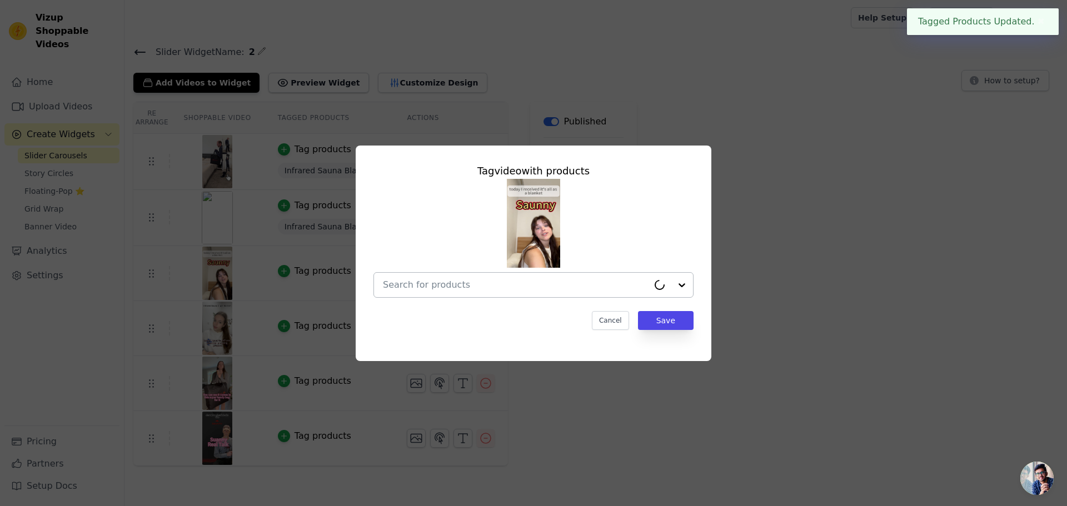
click at [496, 291] on input "text" at bounding box center [516, 284] width 266 height 13
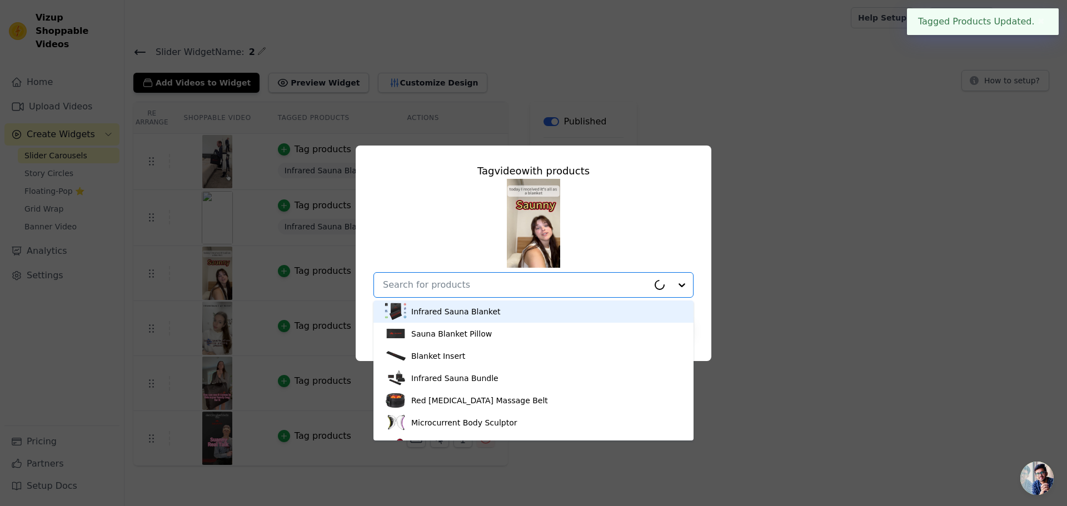
click at [458, 313] on div "Infrared Sauna Blanket" at bounding box center [455, 311] width 89 height 11
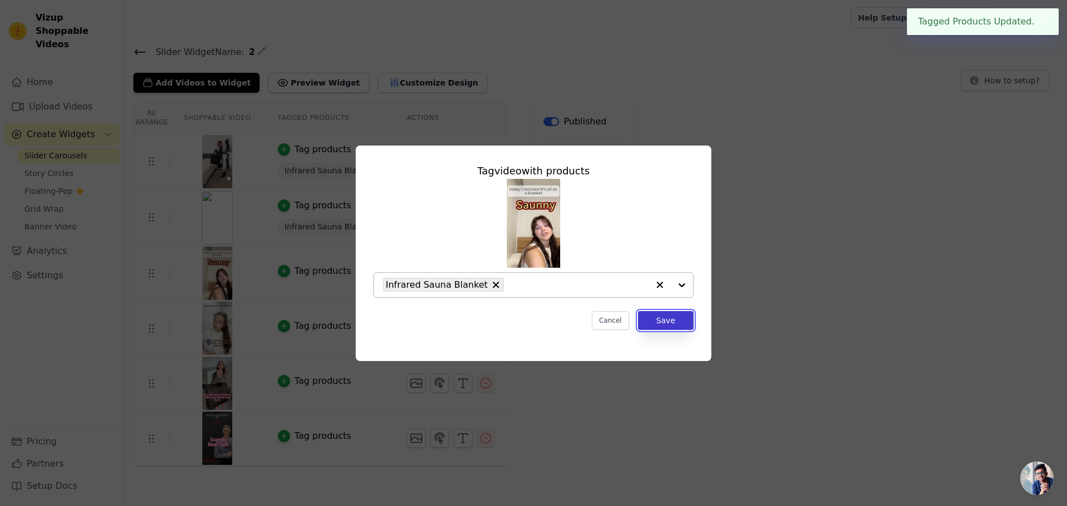
click at [687, 321] on button "Save" at bounding box center [666, 320] width 56 height 19
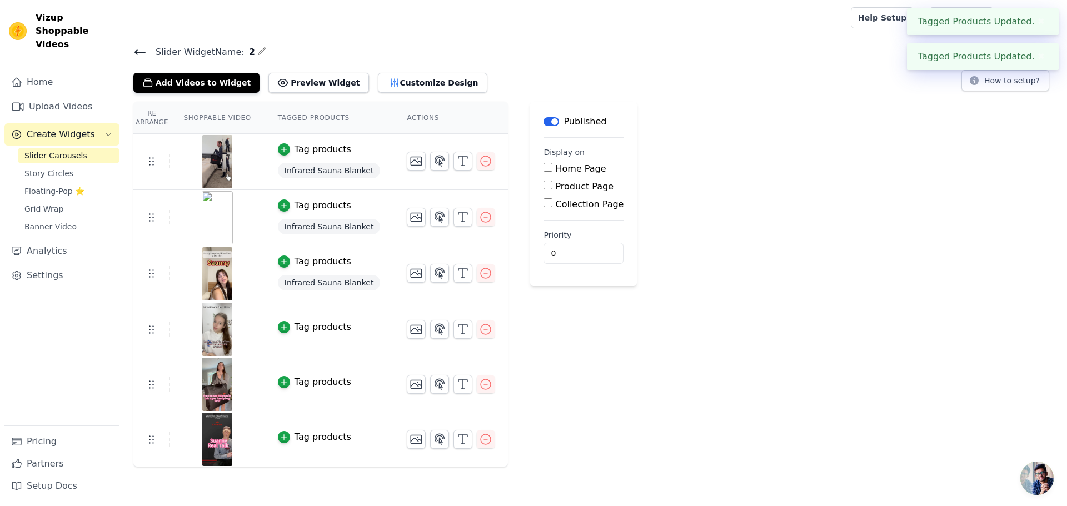
click at [320, 321] on div "Tag products" at bounding box center [323, 327] width 57 height 13
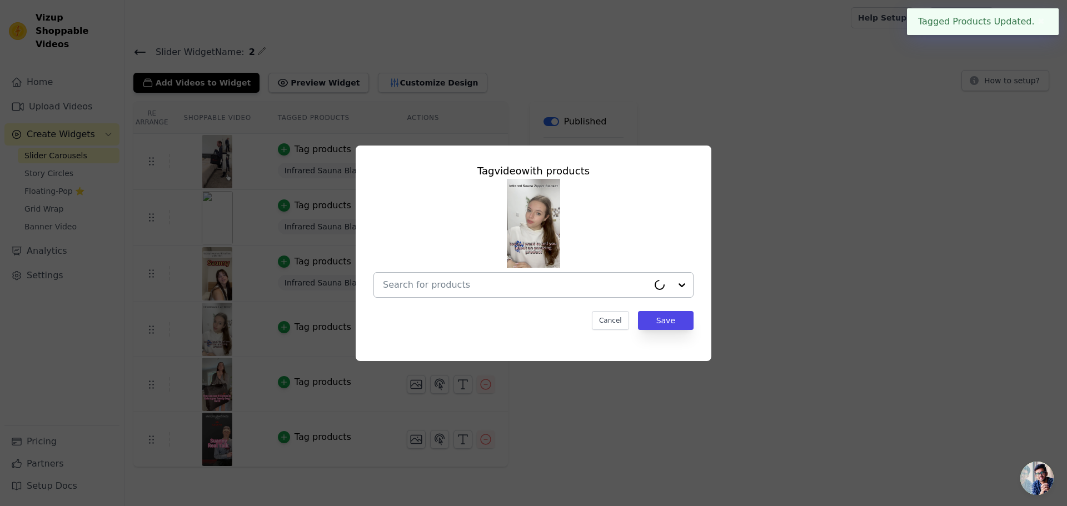
click at [506, 291] on input "text" at bounding box center [516, 284] width 266 height 13
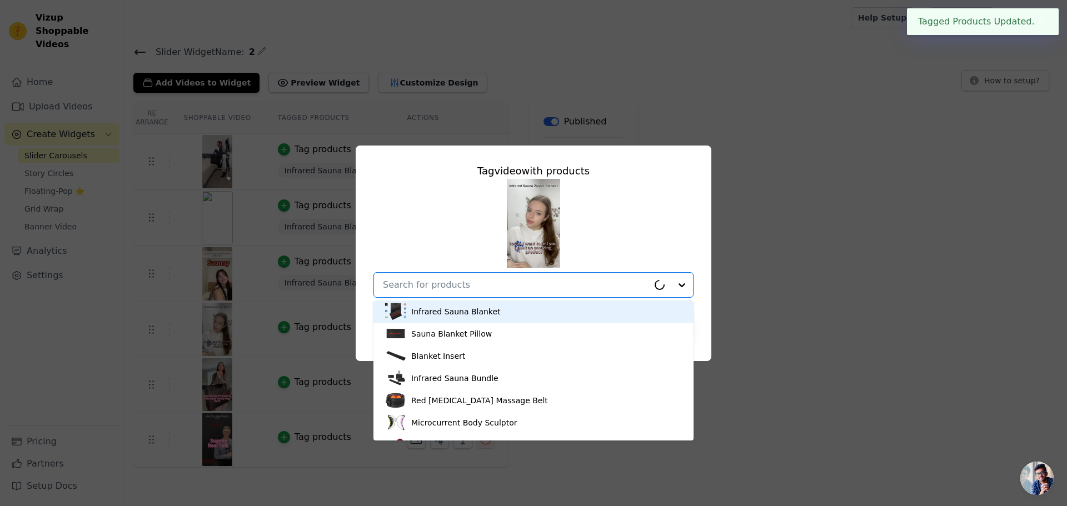
click at [486, 313] on div "Infrared Sauna Blanket" at bounding box center [455, 311] width 89 height 11
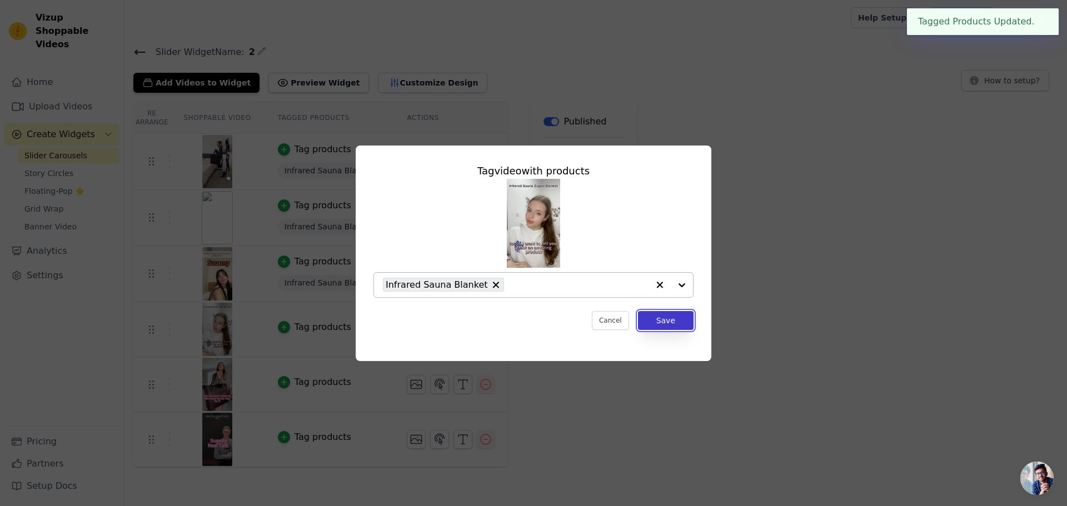
click at [681, 328] on button "Save" at bounding box center [666, 320] width 56 height 19
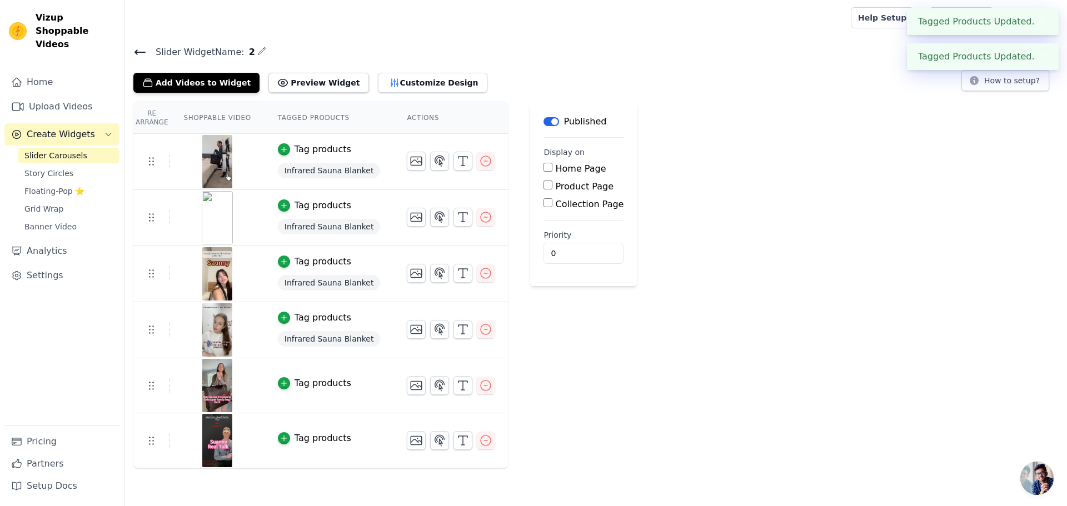
click at [313, 382] on div "Tag products" at bounding box center [323, 383] width 57 height 13
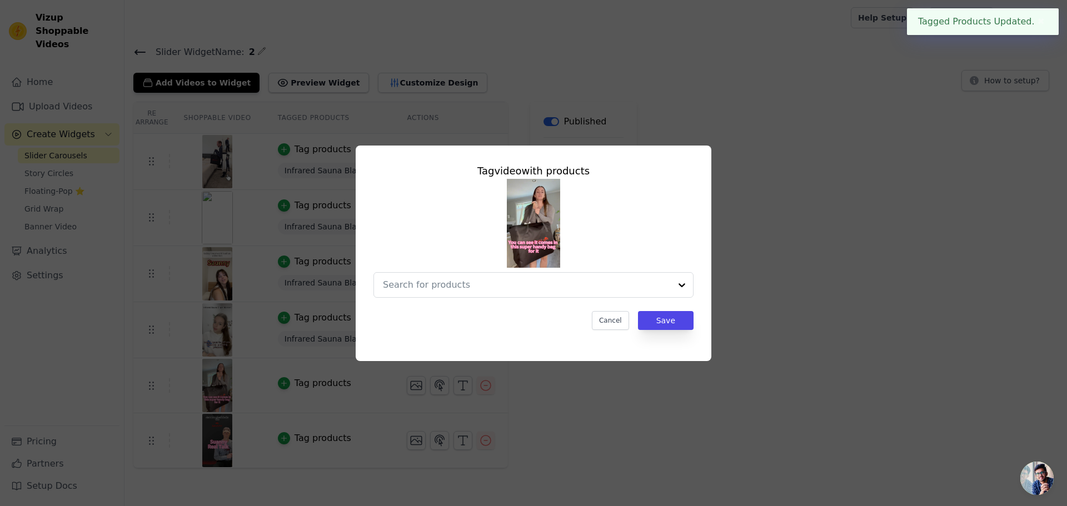
click at [477, 300] on div "Tag video with products Cancel Save" at bounding box center [534, 246] width 338 height 184
click at [462, 292] on div at bounding box center [516, 285] width 266 height 24
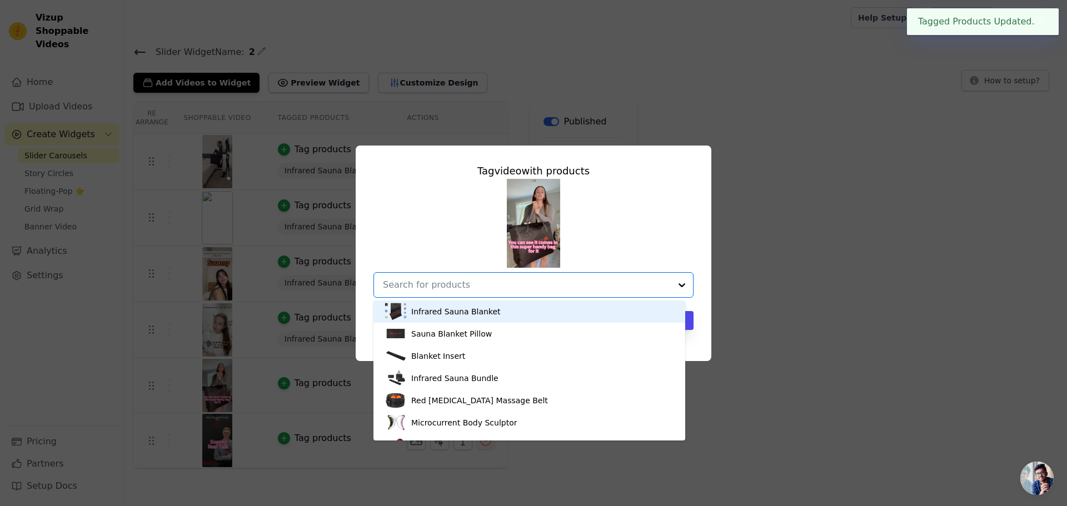
click at [438, 317] on div "Infrared Sauna Blanket" at bounding box center [530, 312] width 290 height 22
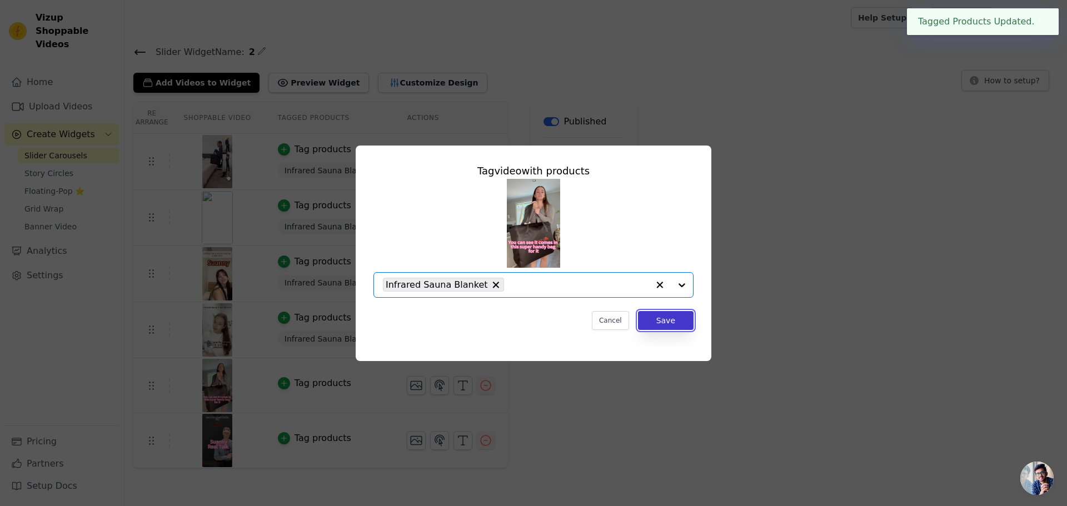
click at [655, 319] on button "Save" at bounding box center [666, 320] width 56 height 19
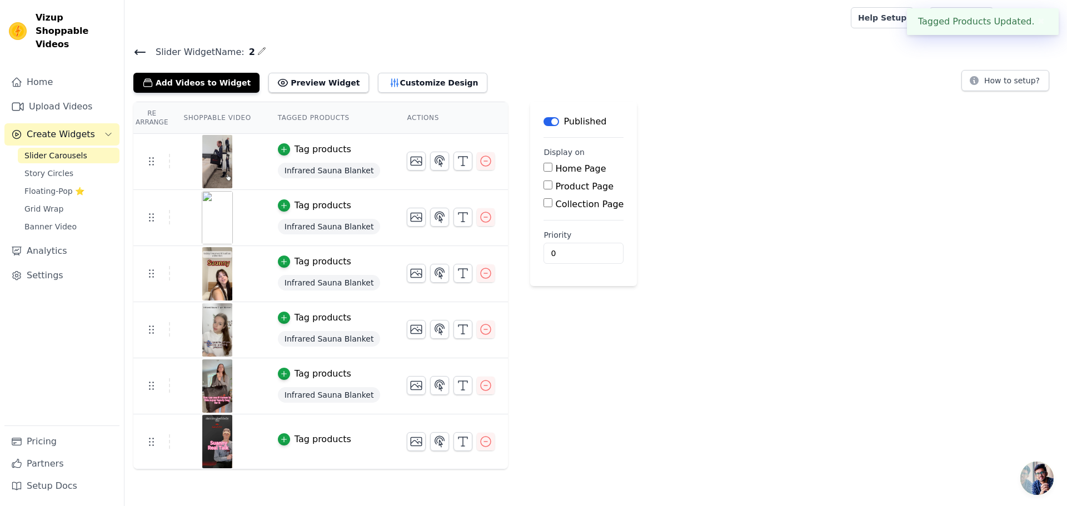
click at [335, 440] on div "Tag products" at bounding box center [323, 439] width 57 height 13
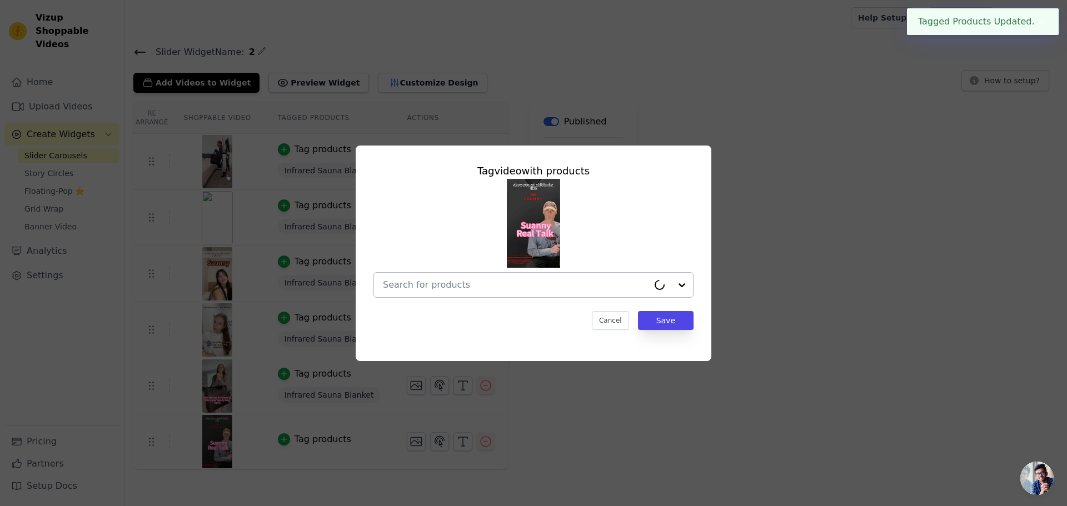
click at [482, 296] on div at bounding box center [516, 285] width 266 height 24
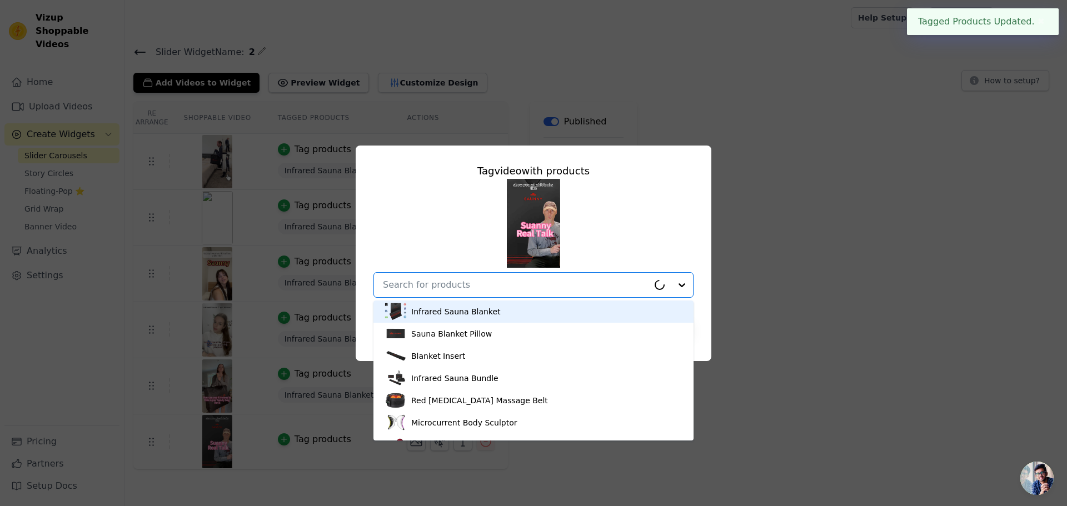
click at [468, 314] on div "Infrared Sauna Blanket" at bounding box center [455, 311] width 89 height 11
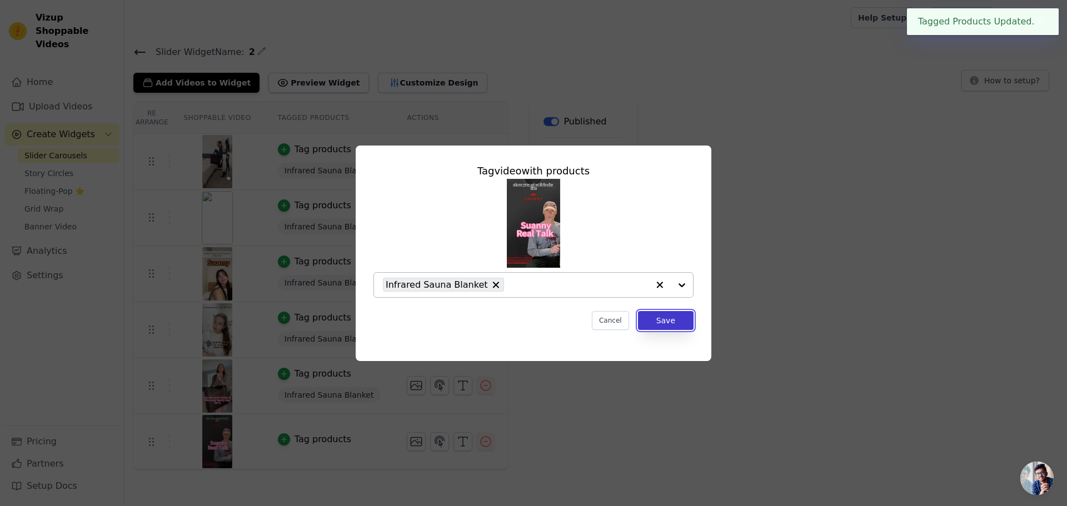
click at [666, 323] on button "Save" at bounding box center [666, 320] width 56 height 19
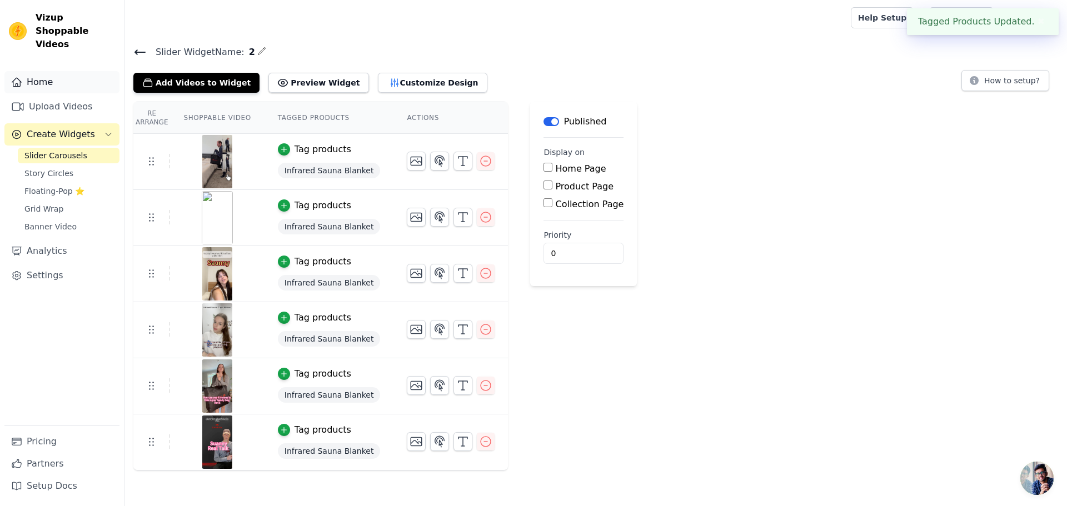
click at [65, 72] on link "Home" at bounding box center [61, 82] width 115 height 22
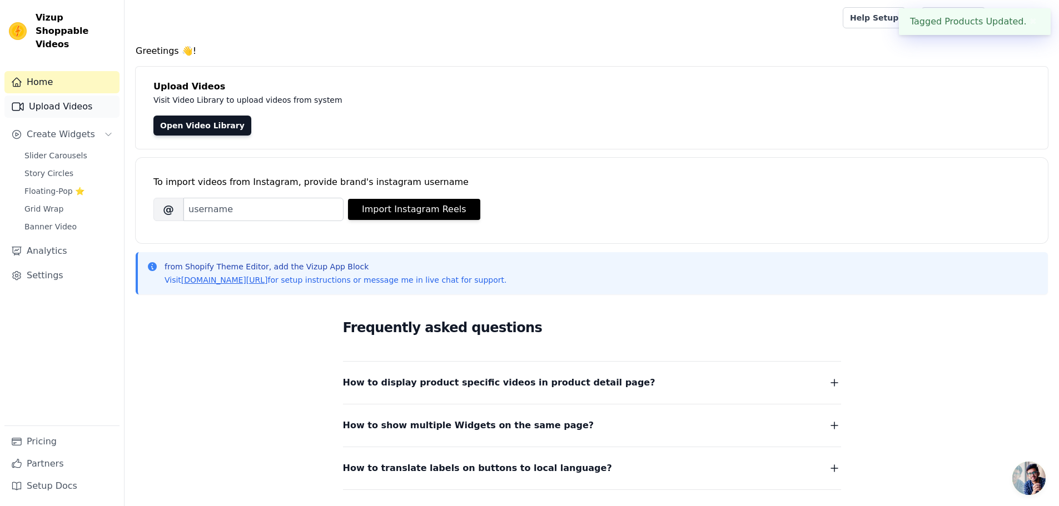
click at [68, 96] on link "Upload Videos" at bounding box center [61, 107] width 115 height 22
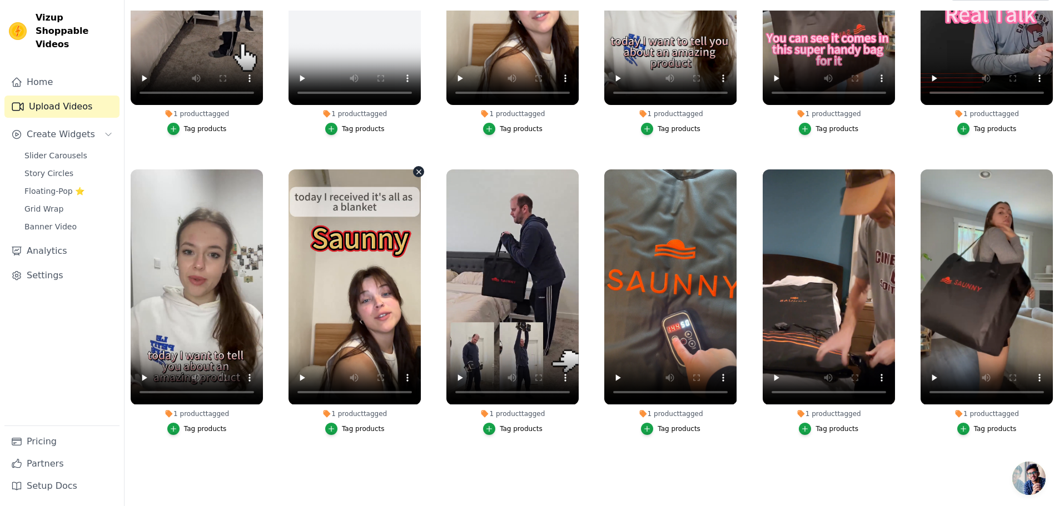
scroll to position [113, 0]
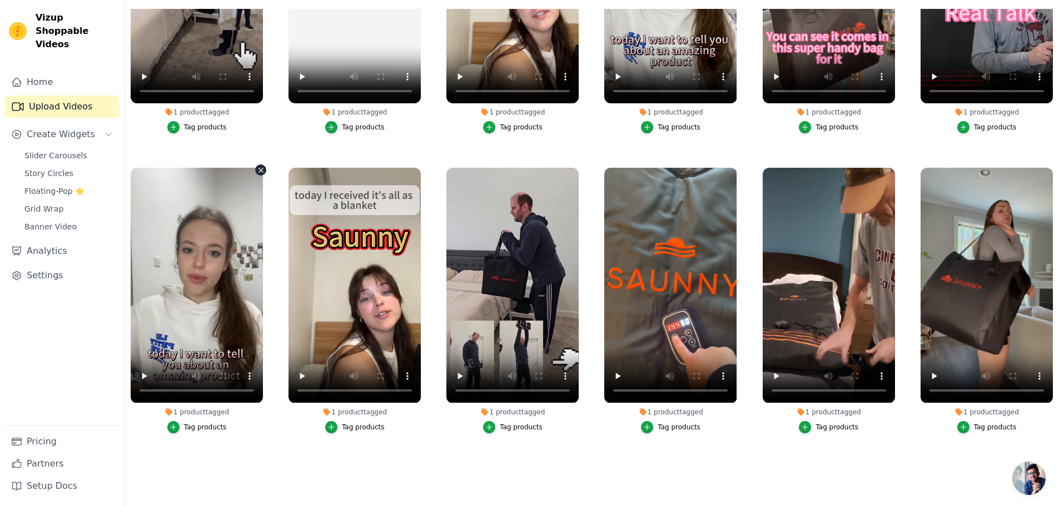
click at [260, 168] on icon "button" at bounding box center [261, 170] width 8 height 8
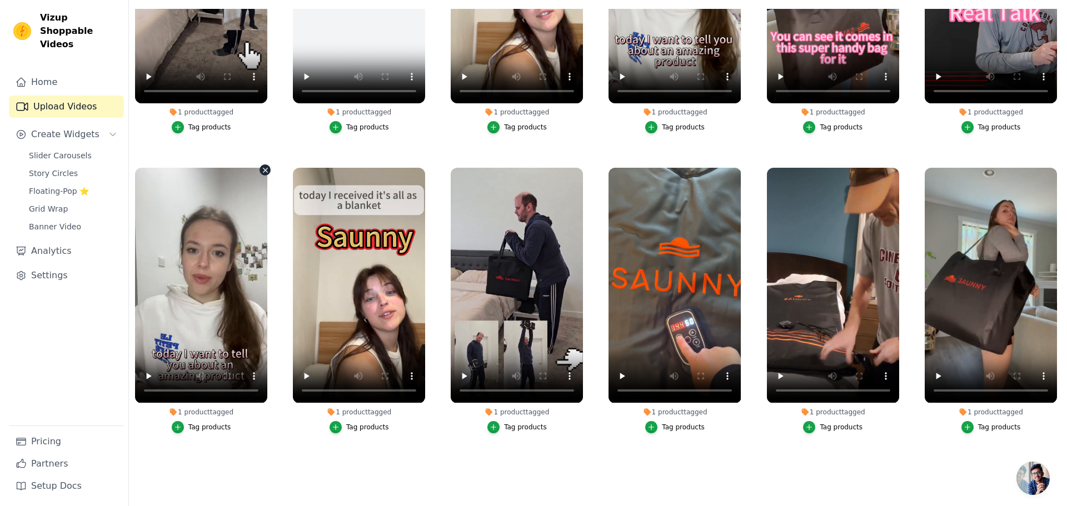
scroll to position [0, 0]
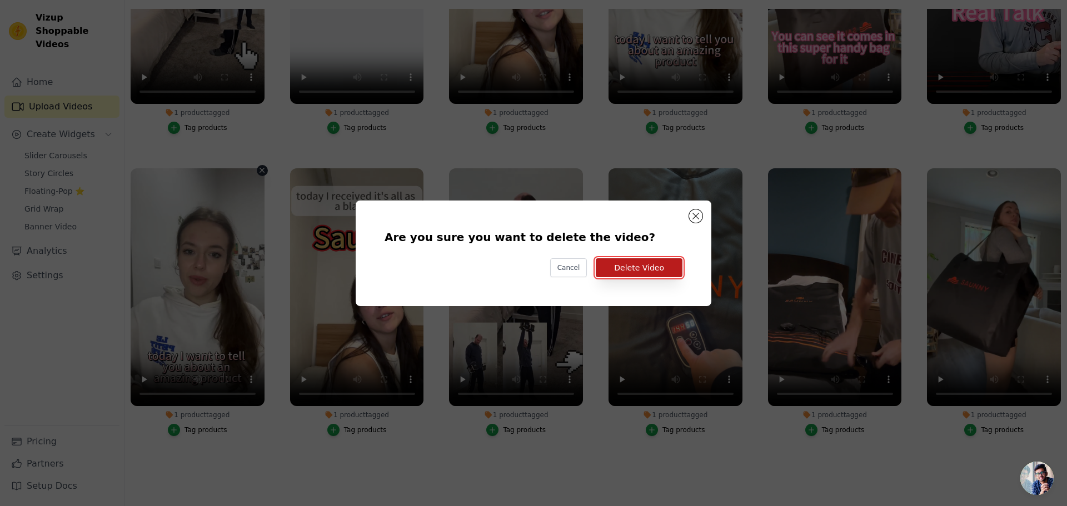
click at [646, 268] on button "Delete Video" at bounding box center [639, 267] width 87 height 19
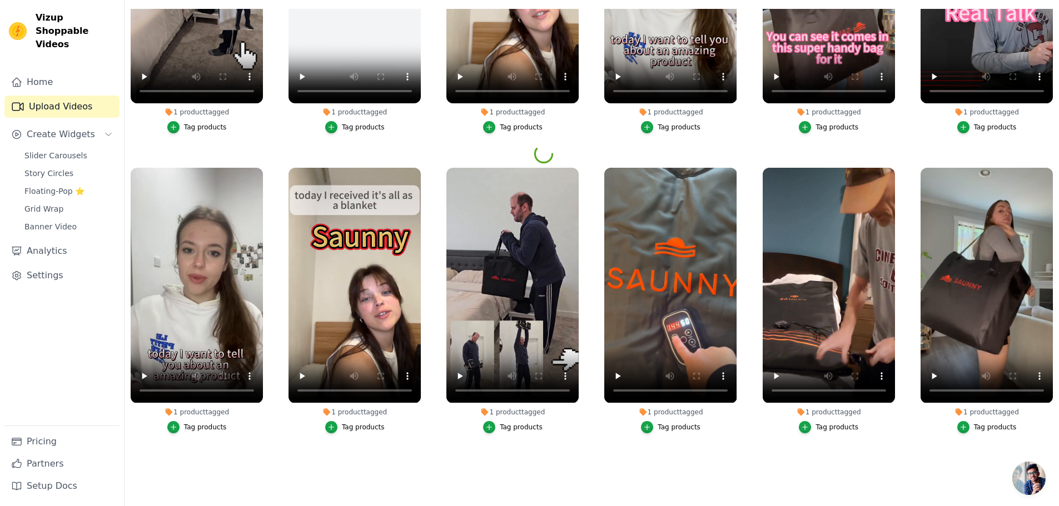
scroll to position [131, 0]
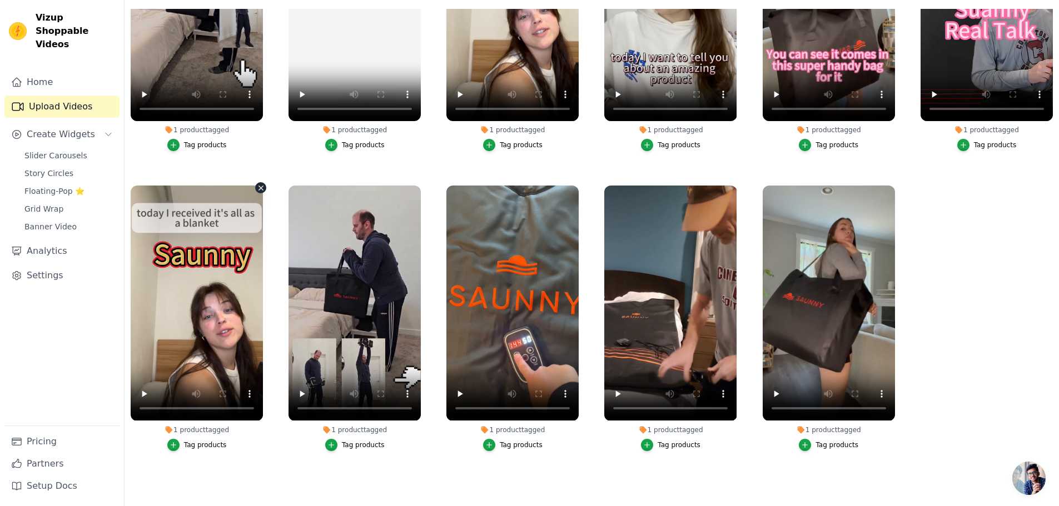
click at [257, 184] on icon "button" at bounding box center [261, 188] width 8 height 8
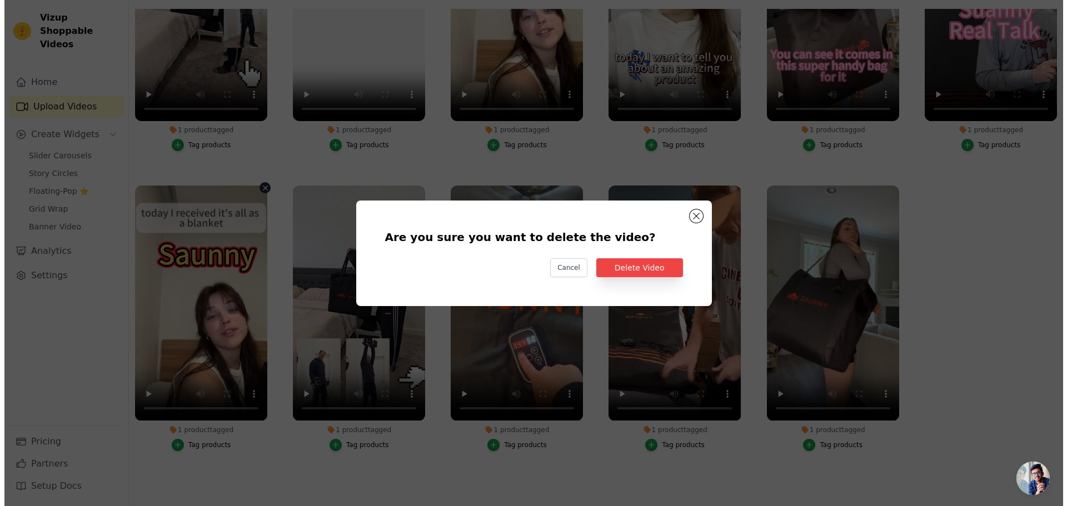
scroll to position [0, 0]
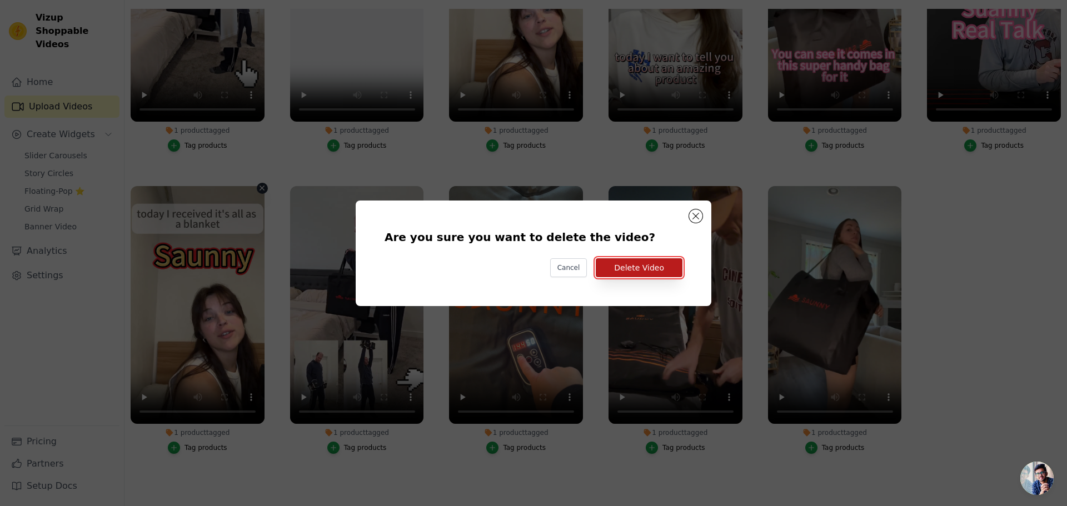
click at [668, 271] on button "Delete Video" at bounding box center [639, 267] width 87 height 19
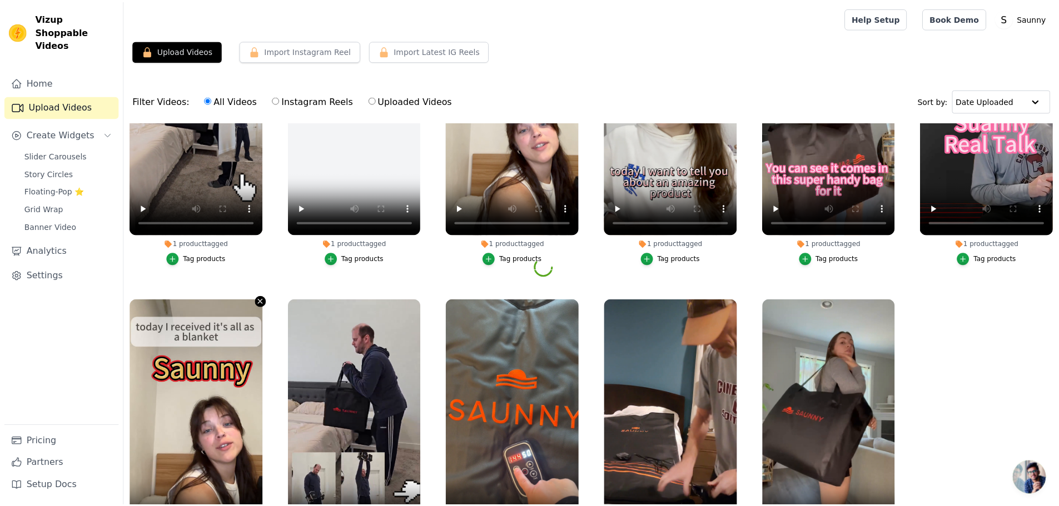
scroll to position [113, 0]
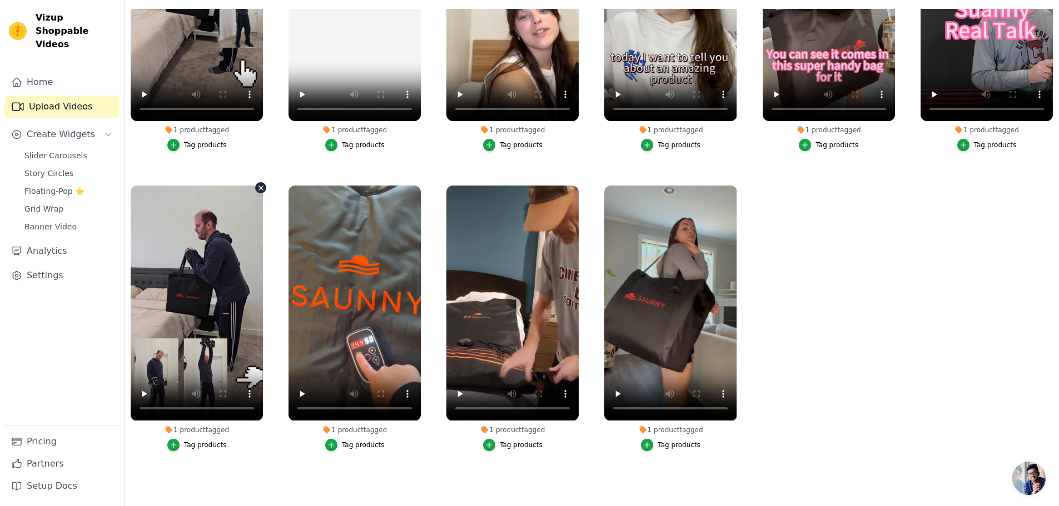
click at [260, 184] on icon "button" at bounding box center [261, 188] width 8 height 8
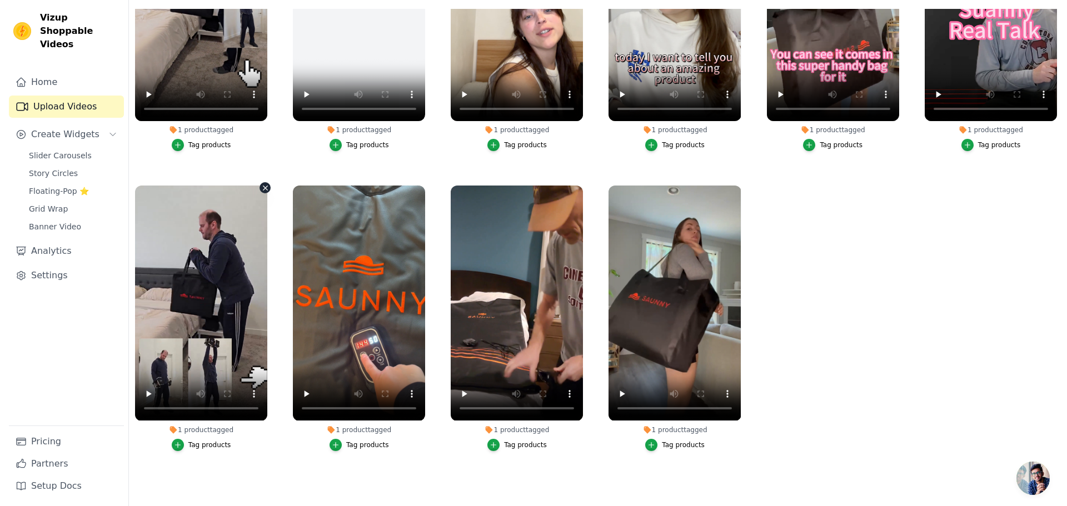
scroll to position [0, 0]
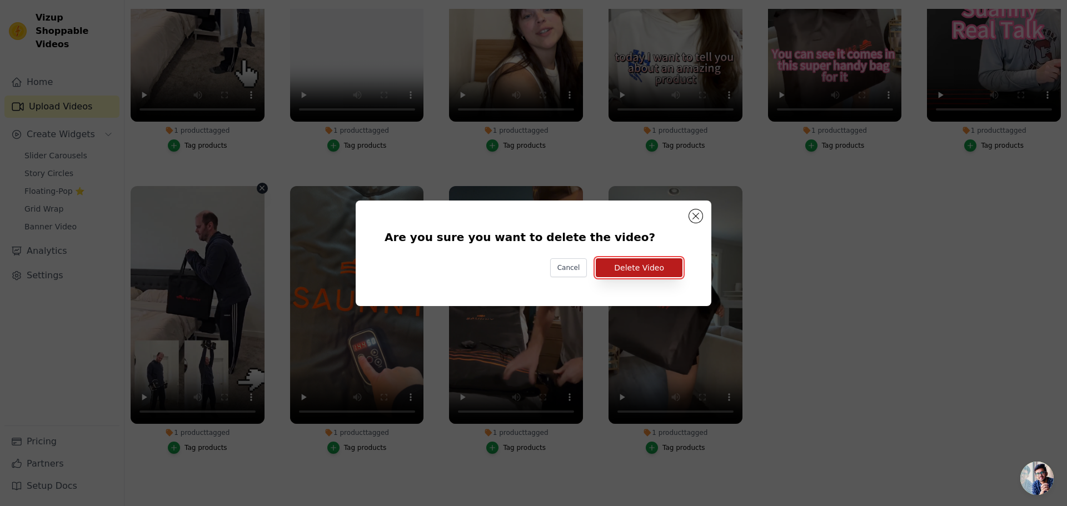
click at [661, 270] on button "Delete Video" at bounding box center [639, 267] width 87 height 19
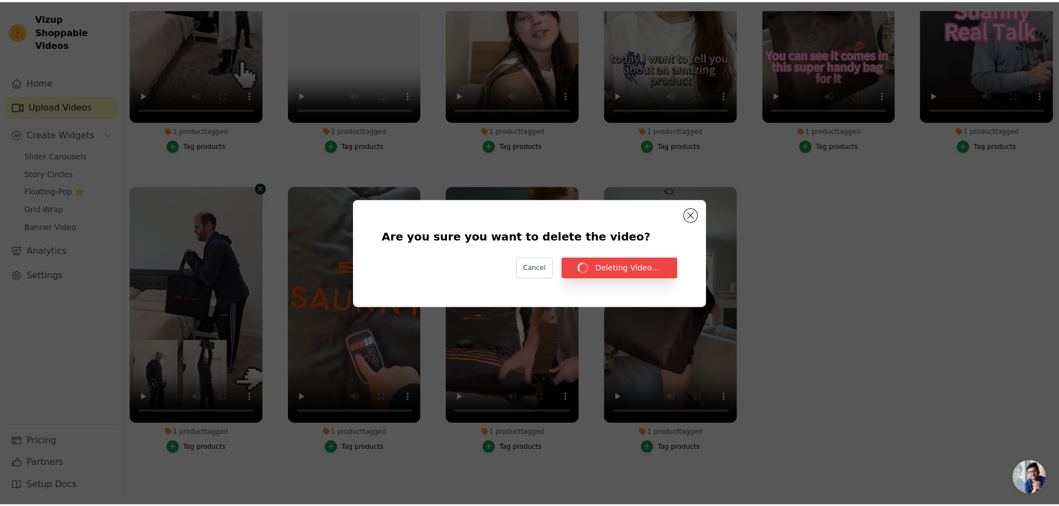
scroll to position [113, 0]
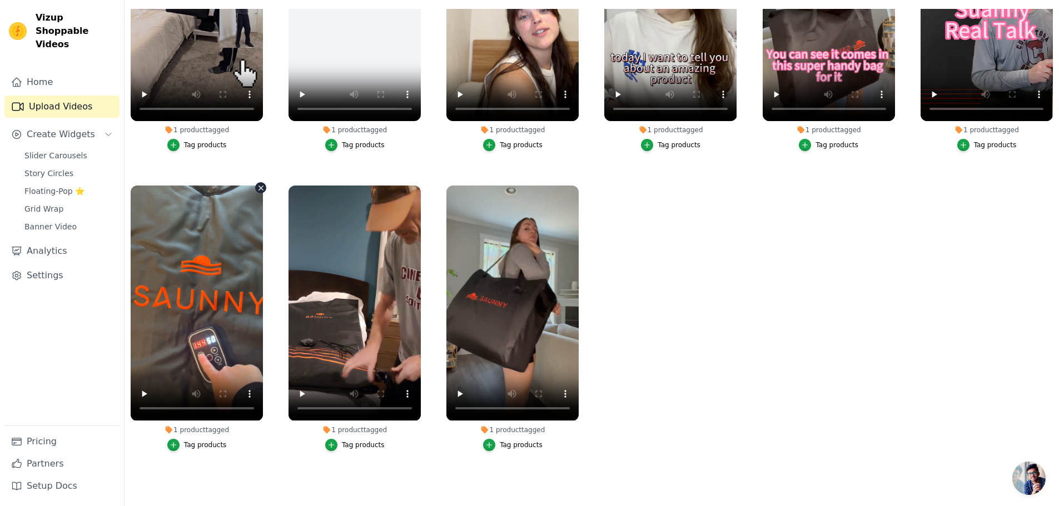
click at [261, 186] on icon "button" at bounding box center [260, 188] width 4 height 4
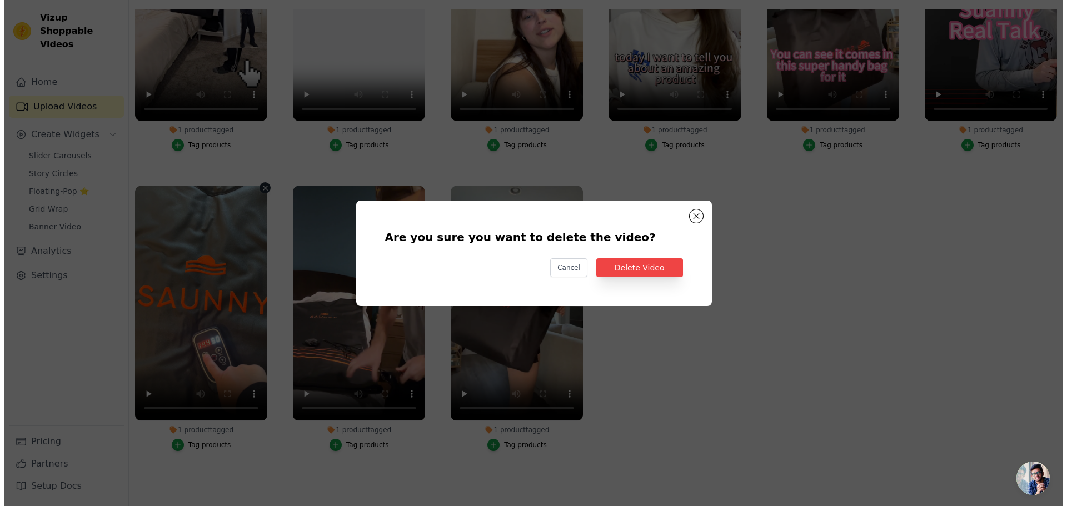
scroll to position [0, 0]
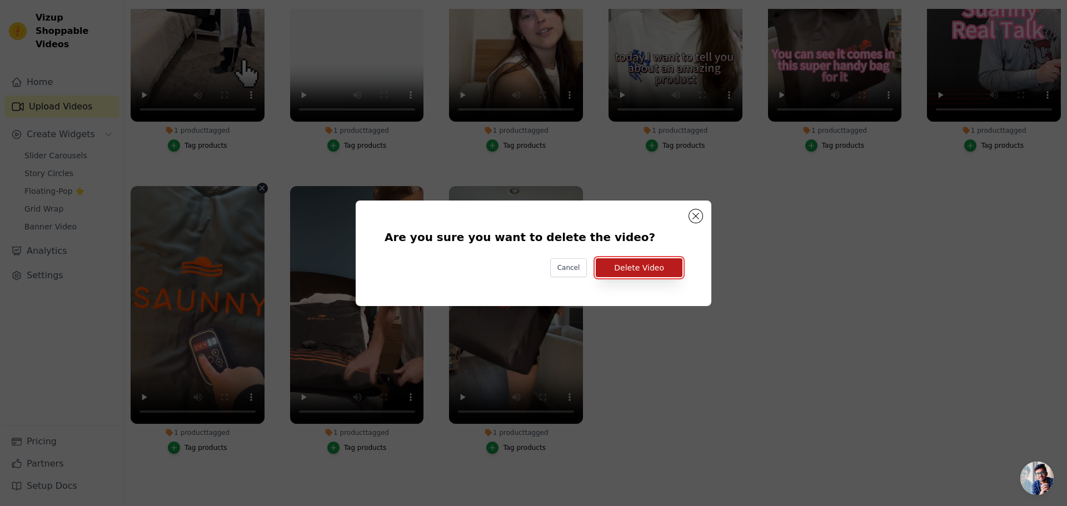
click at [650, 276] on button "Delete Video" at bounding box center [639, 267] width 87 height 19
